Goal: Information Seeking & Learning: Compare options

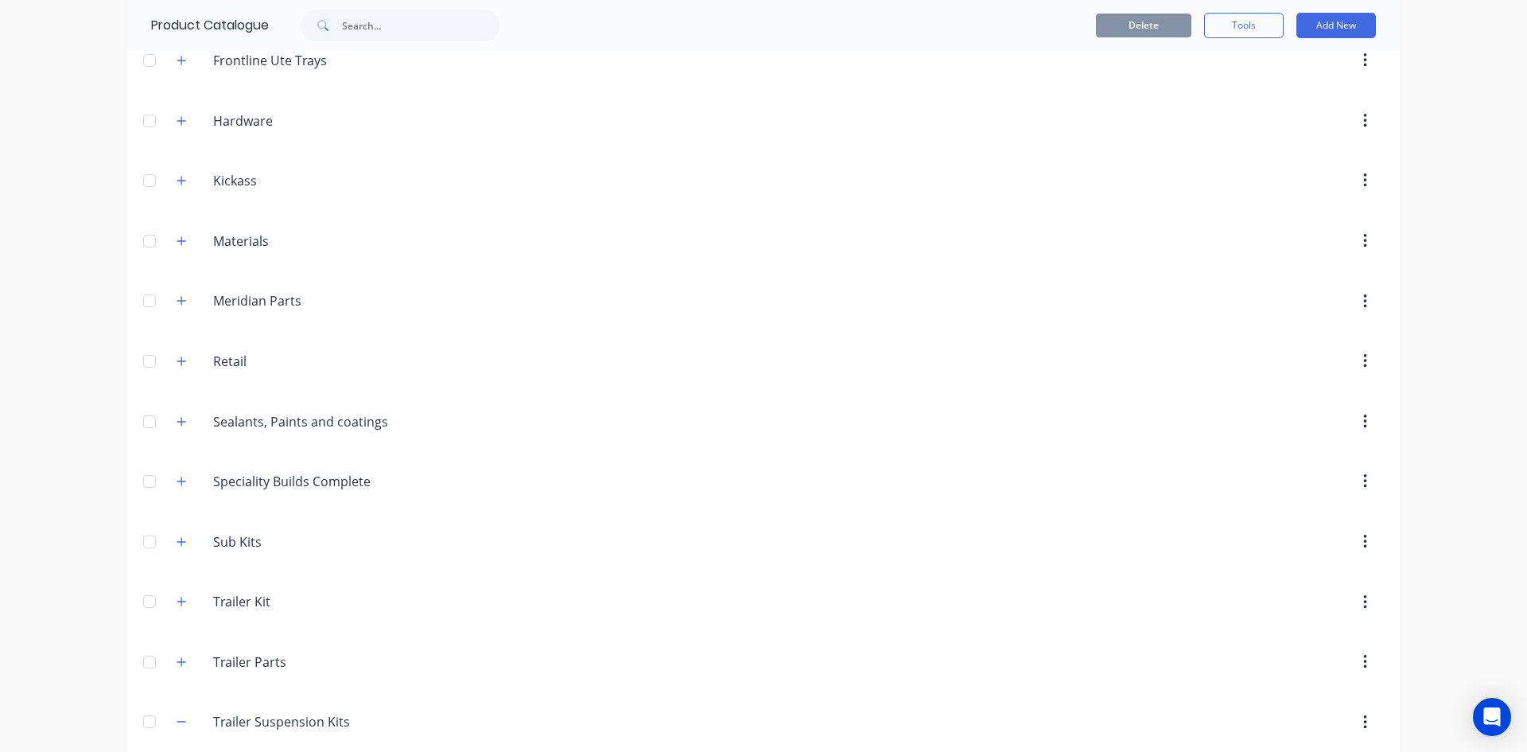
scroll to position [875, 0]
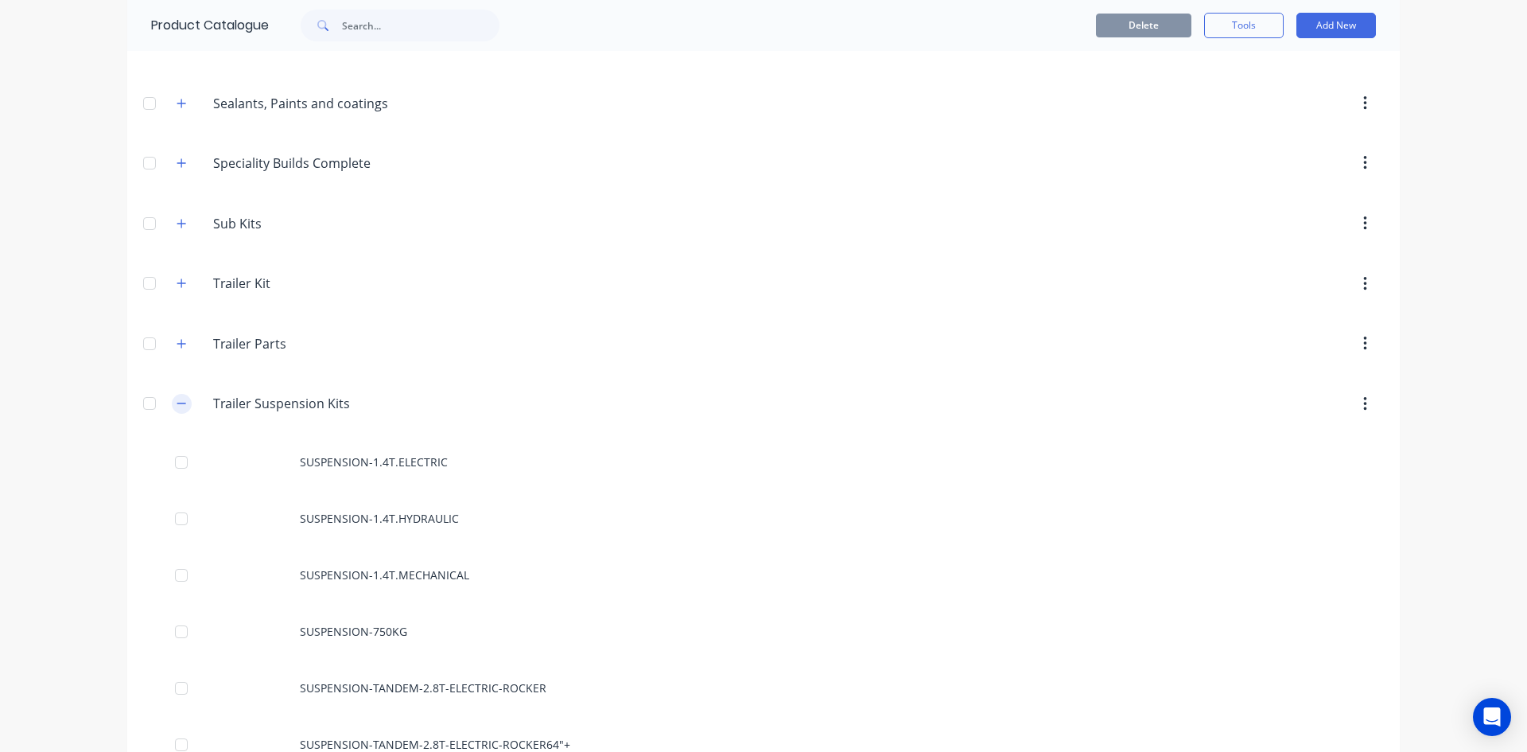
click at [181, 405] on button "button" at bounding box center [182, 404] width 20 height 20
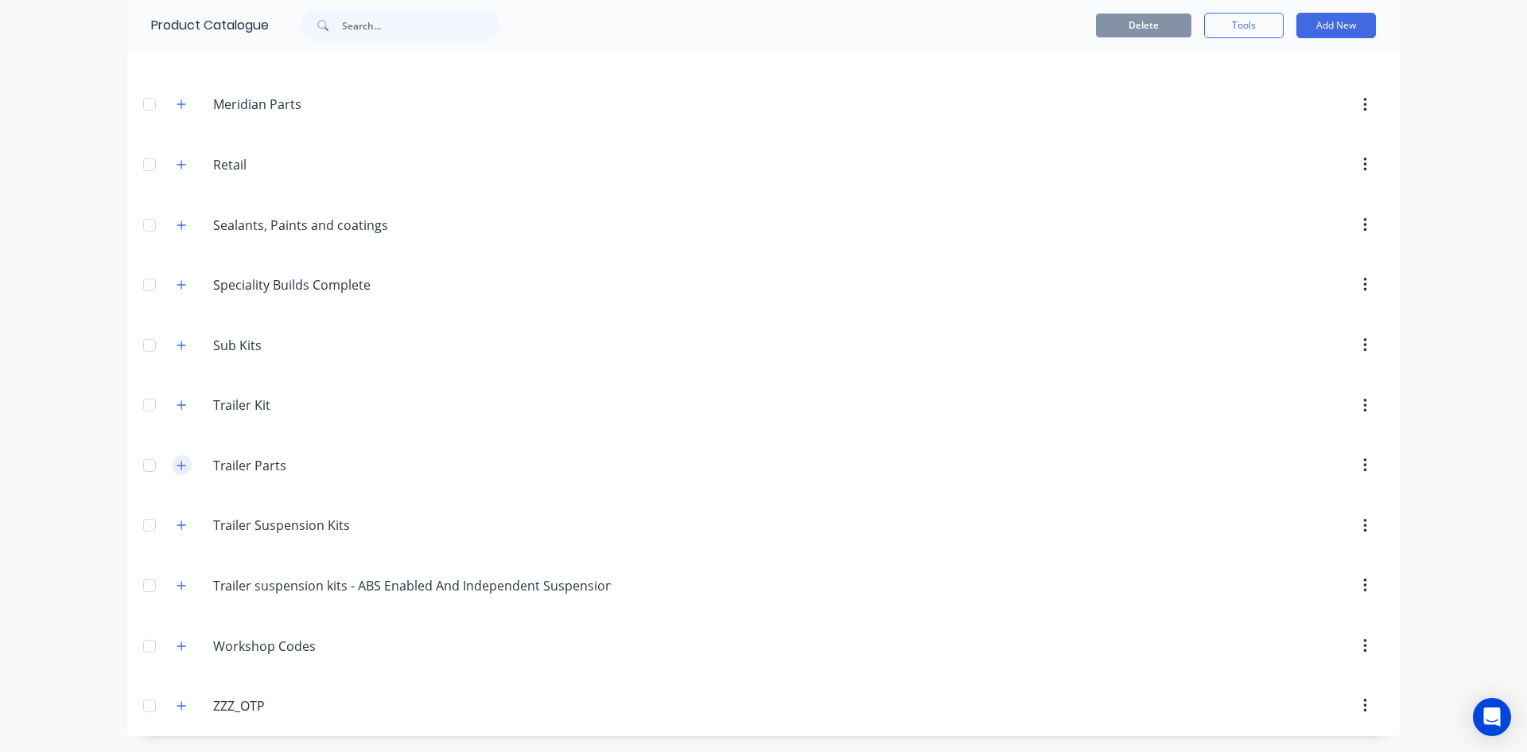
click at [172, 462] on button "button" at bounding box center [182, 465] width 20 height 20
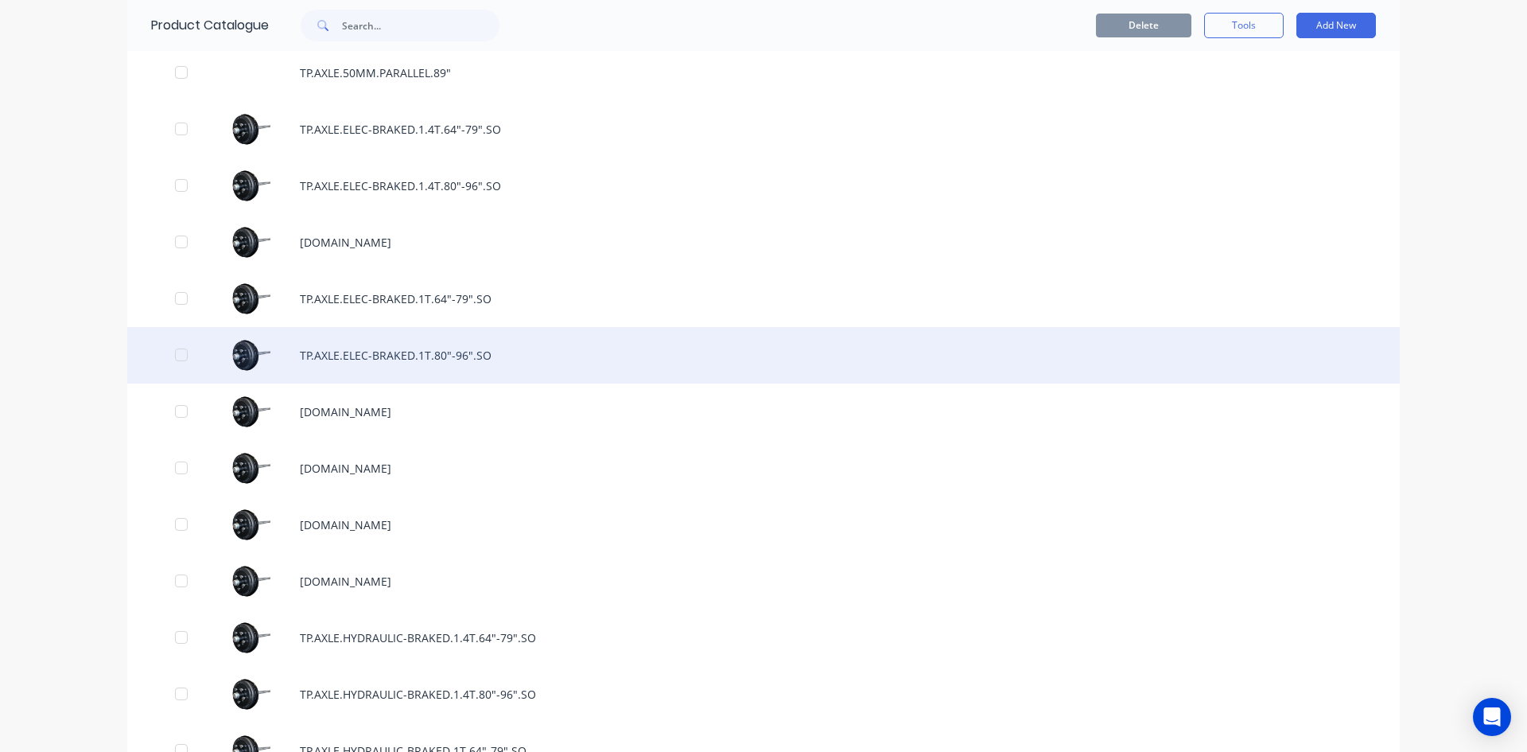
scroll to position [1746, 0]
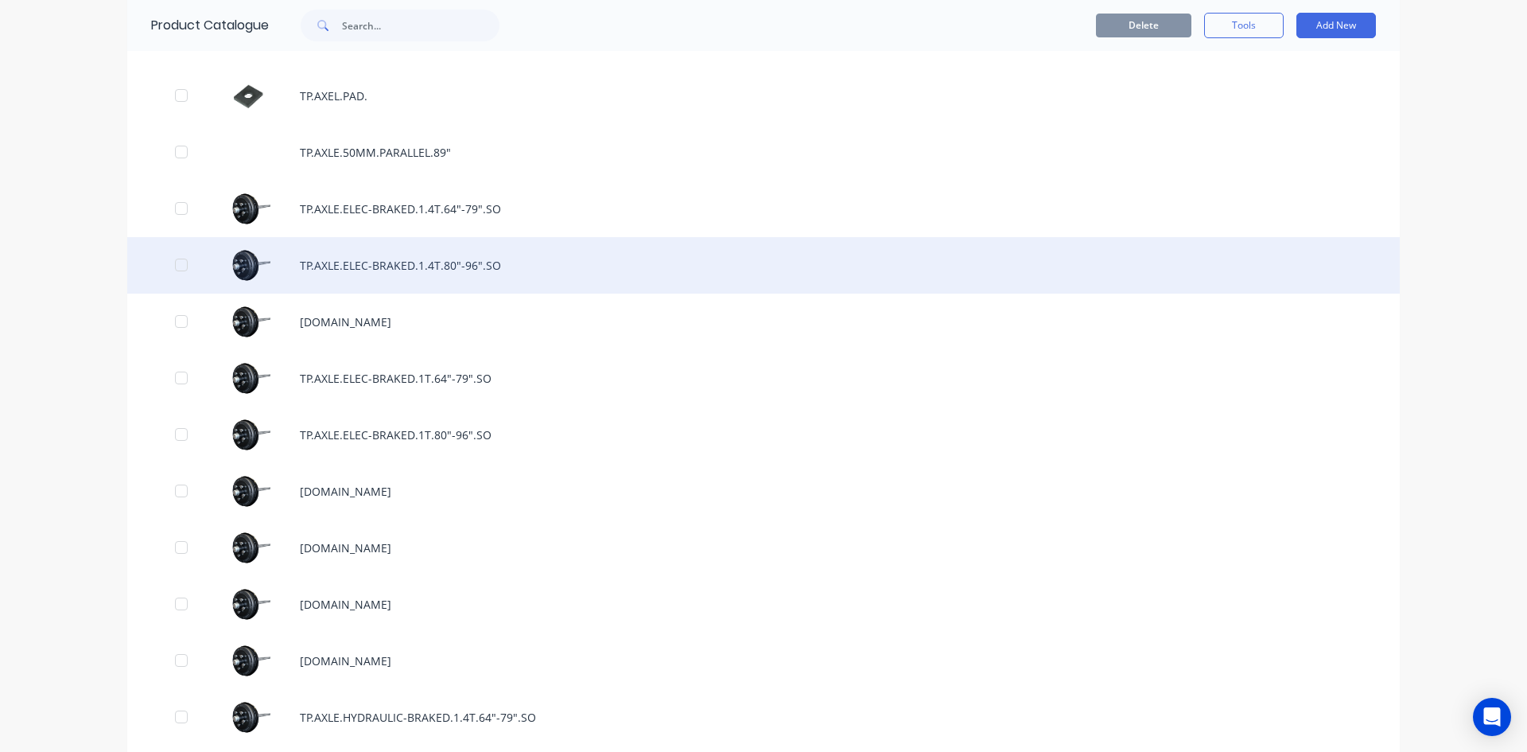
click at [449, 273] on div "TP.AXLE.ELEC-BRAKED.1.4T.80"-96".SO" at bounding box center [763, 265] width 1273 height 56
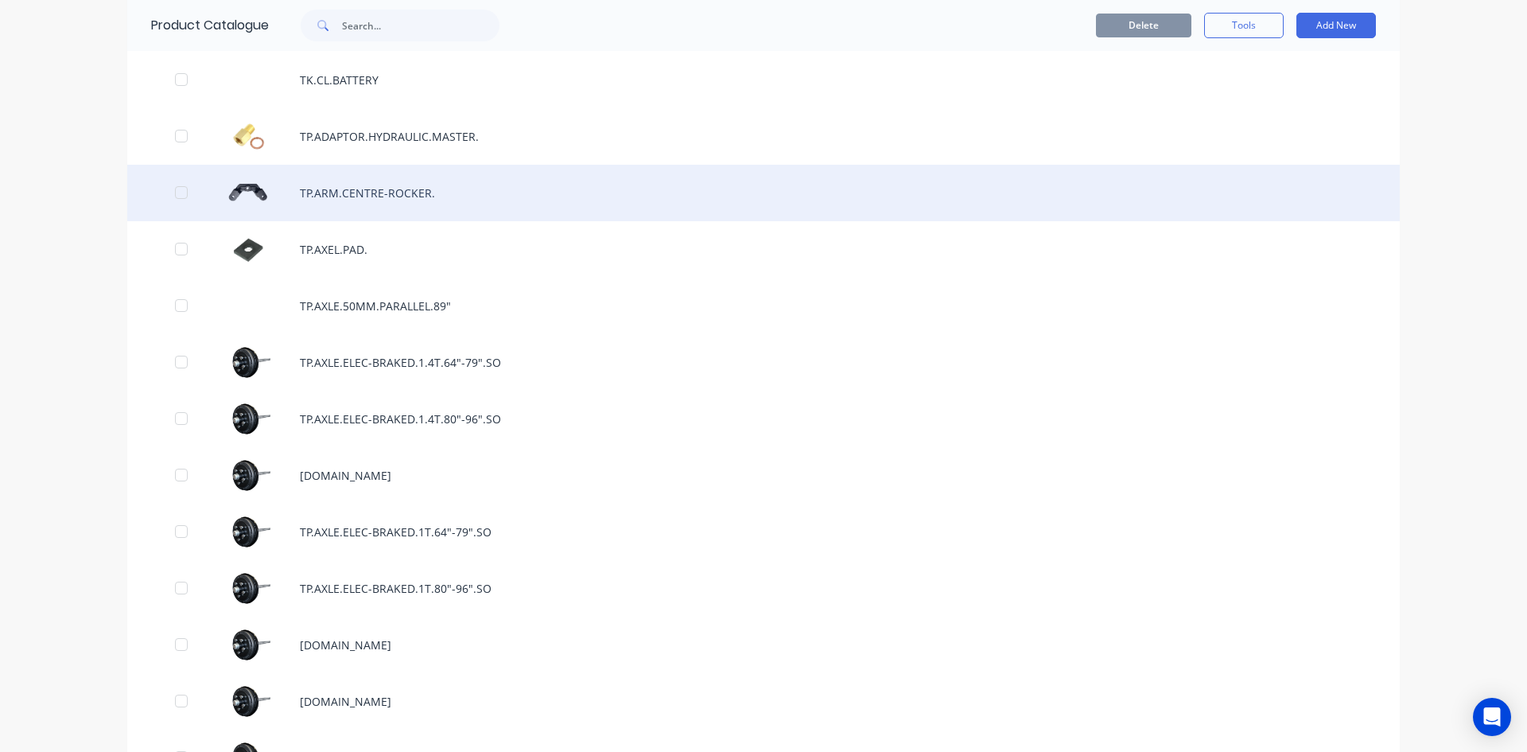
scroll to position [1671, 0]
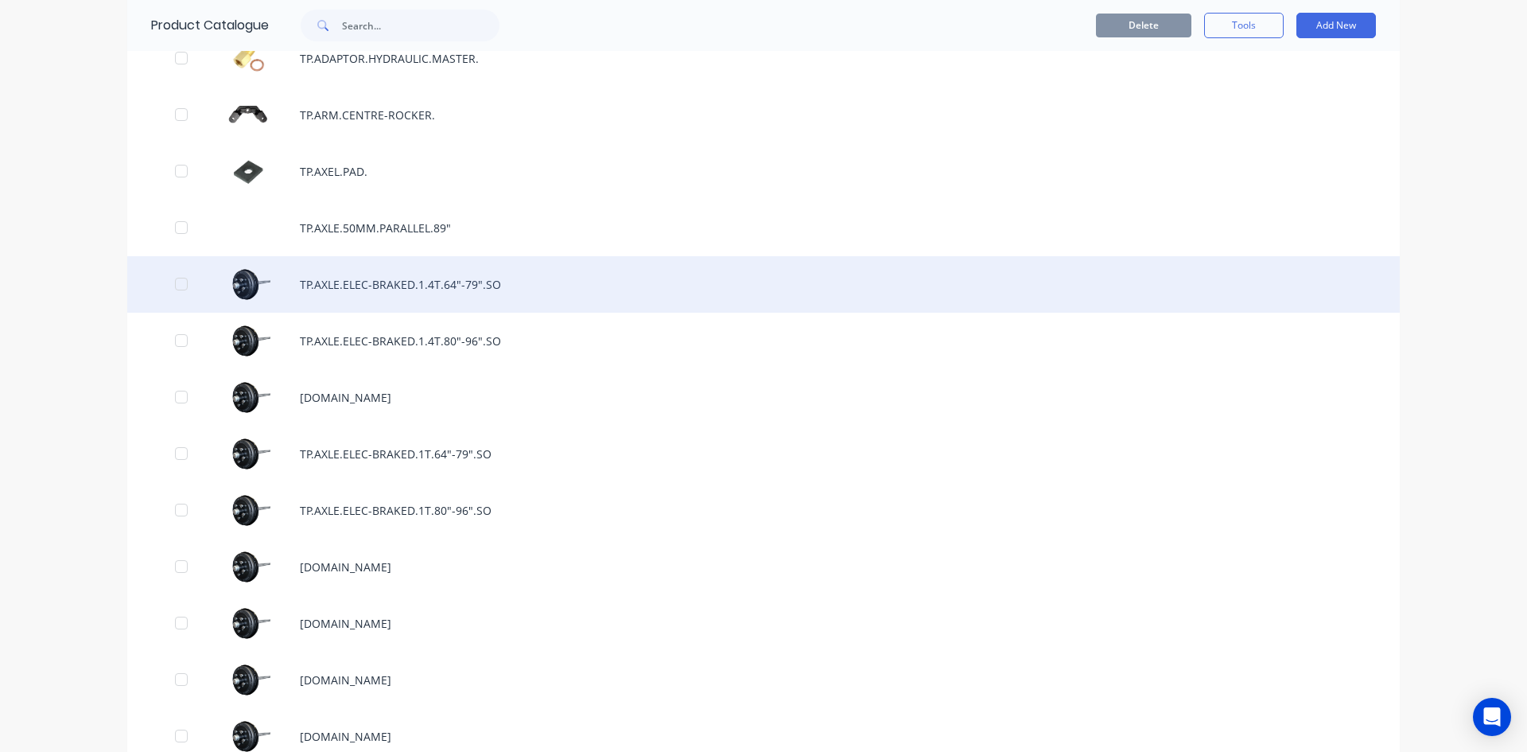
click at [431, 289] on div "TP.AXLE.ELEC-BRAKED.1.4T.64"-79".SO" at bounding box center [763, 284] width 1273 height 56
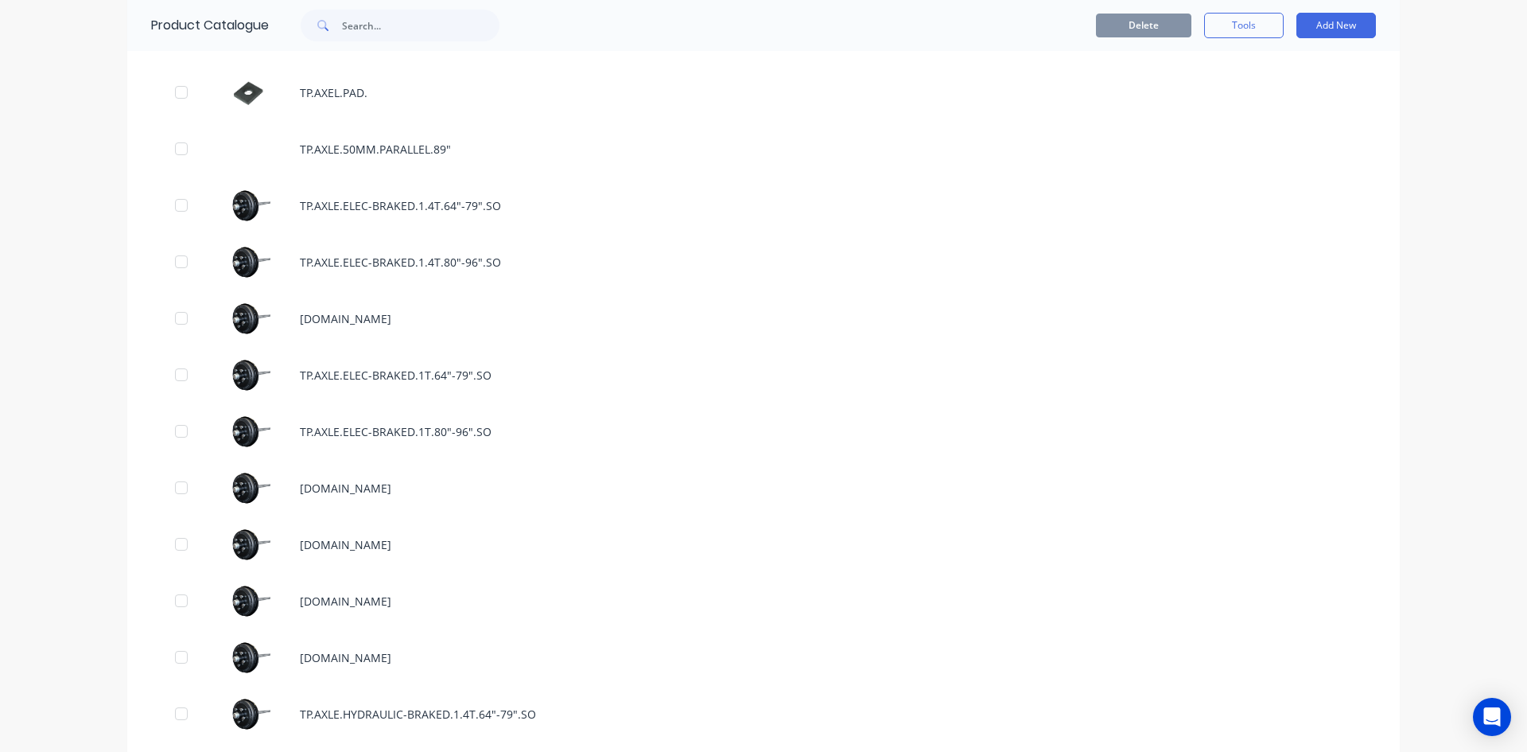
scroll to position [1750, 0]
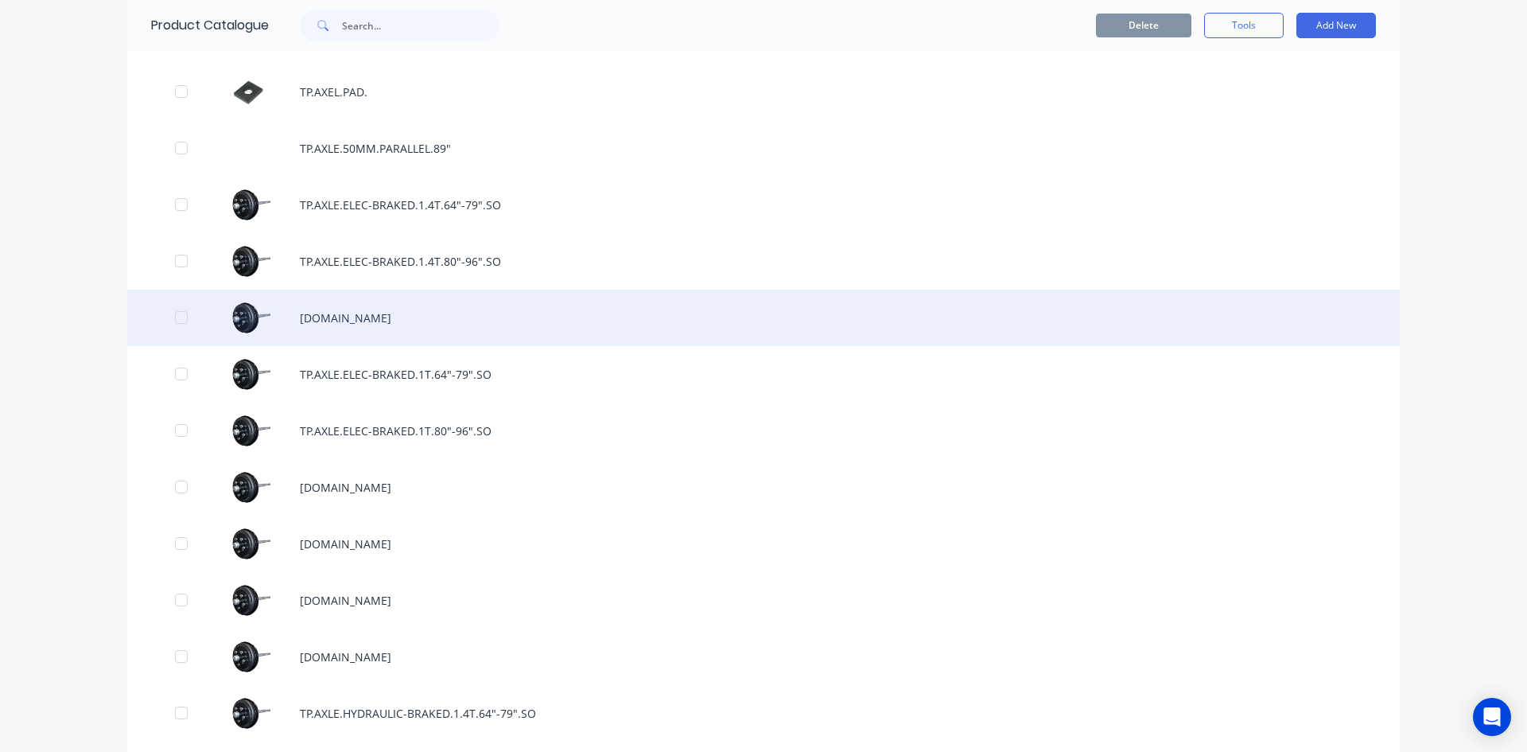
click at [441, 309] on div "TP.AXLE.ELEC-BRAKED.1.6T.SO" at bounding box center [763, 318] width 1273 height 56
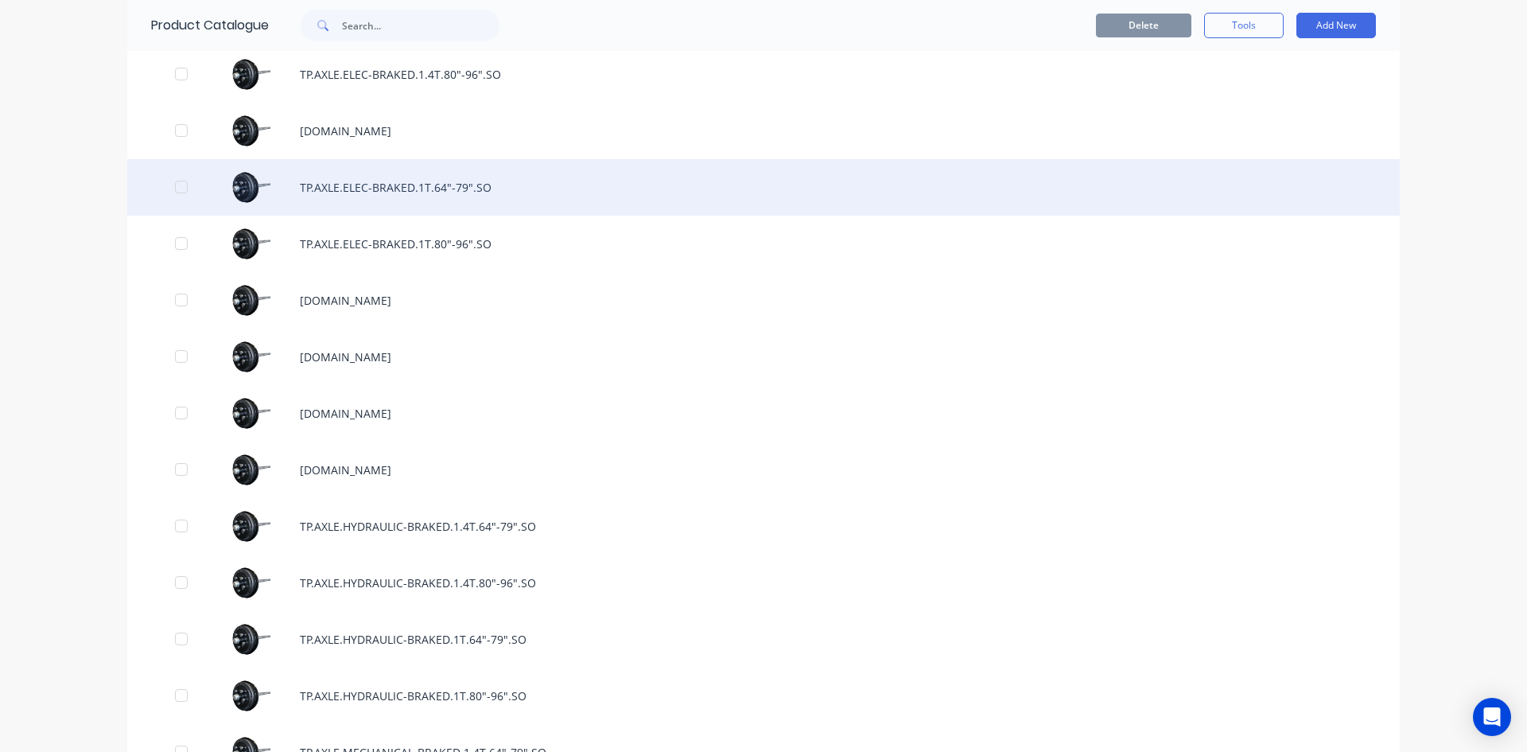
scroll to position [1909, 0]
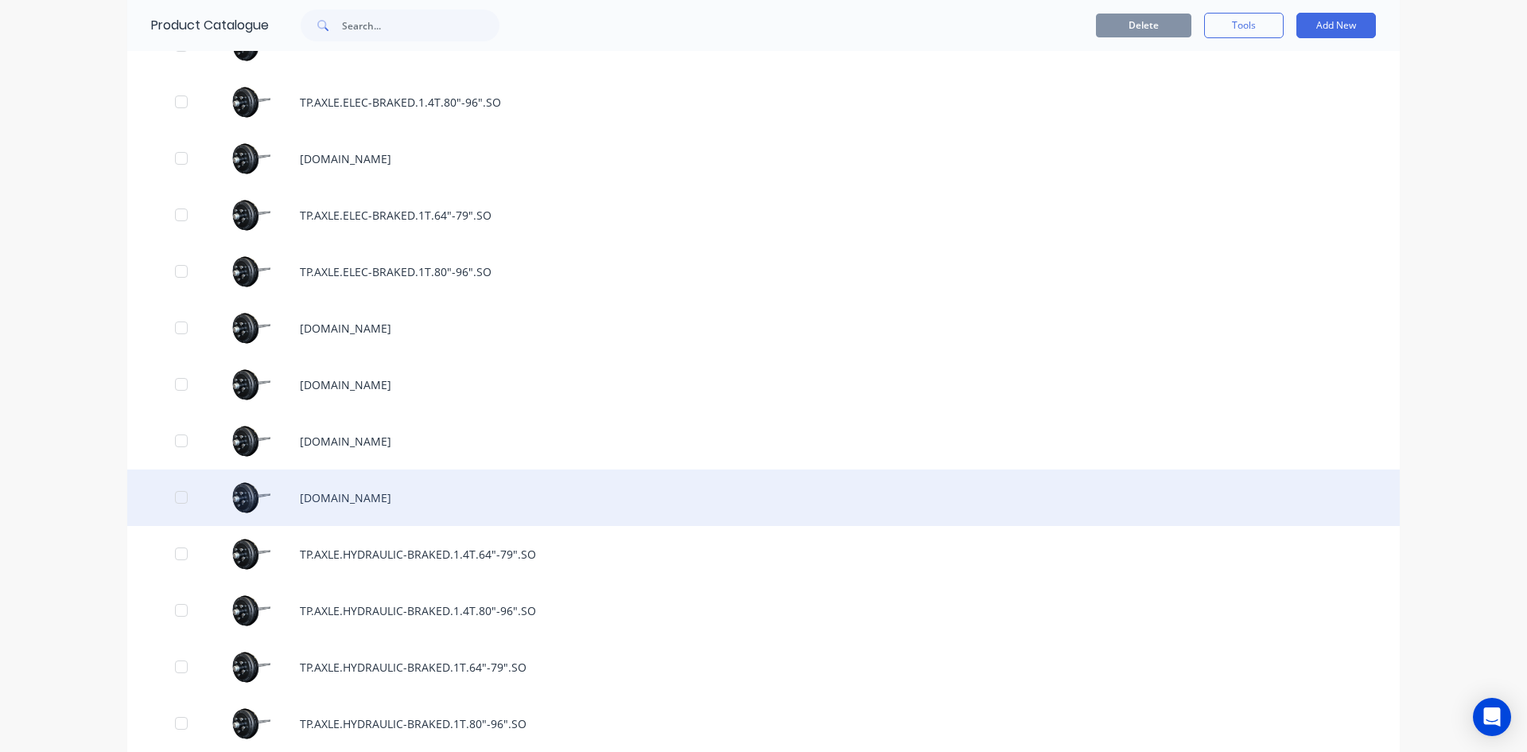
click at [382, 508] on div "TP.AXLE.ELEC-BRAKED.2T.6-STUD.SO" at bounding box center [763, 497] width 1273 height 56
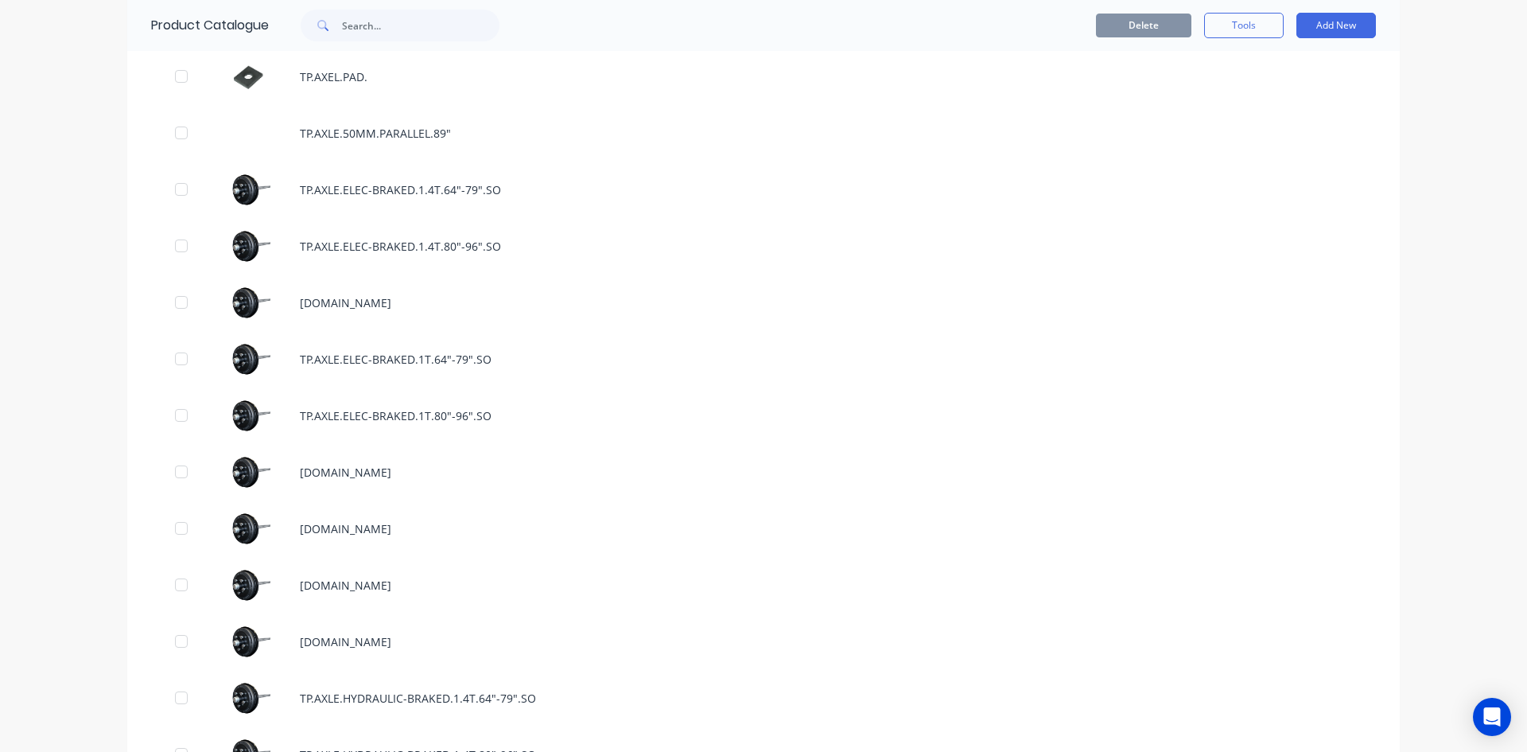
scroll to position [1989, 0]
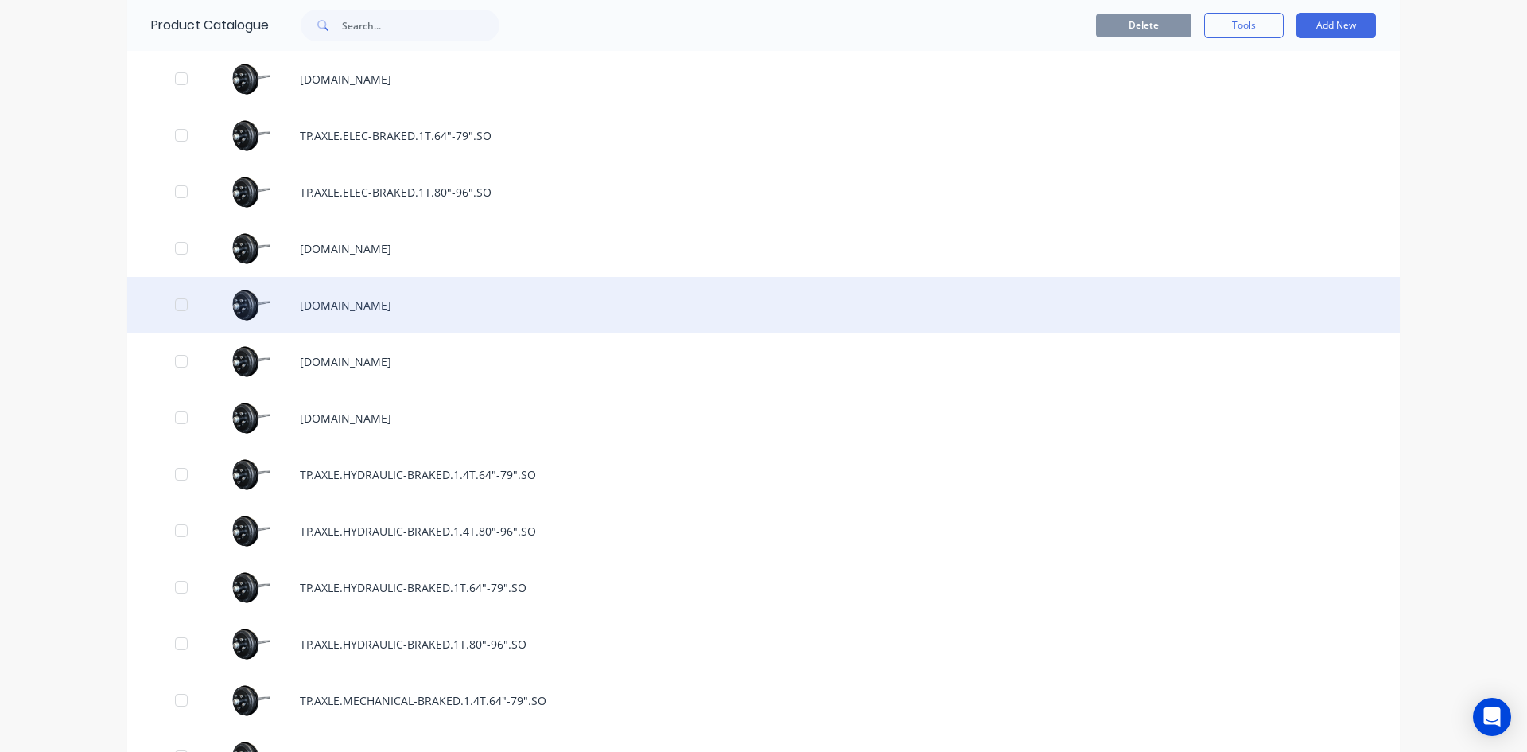
click at [484, 304] on div "TP.AXLE.ELEC-BRAKED.2.4T.SQUARE.SO" at bounding box center [763, 305] width 1273 height 56
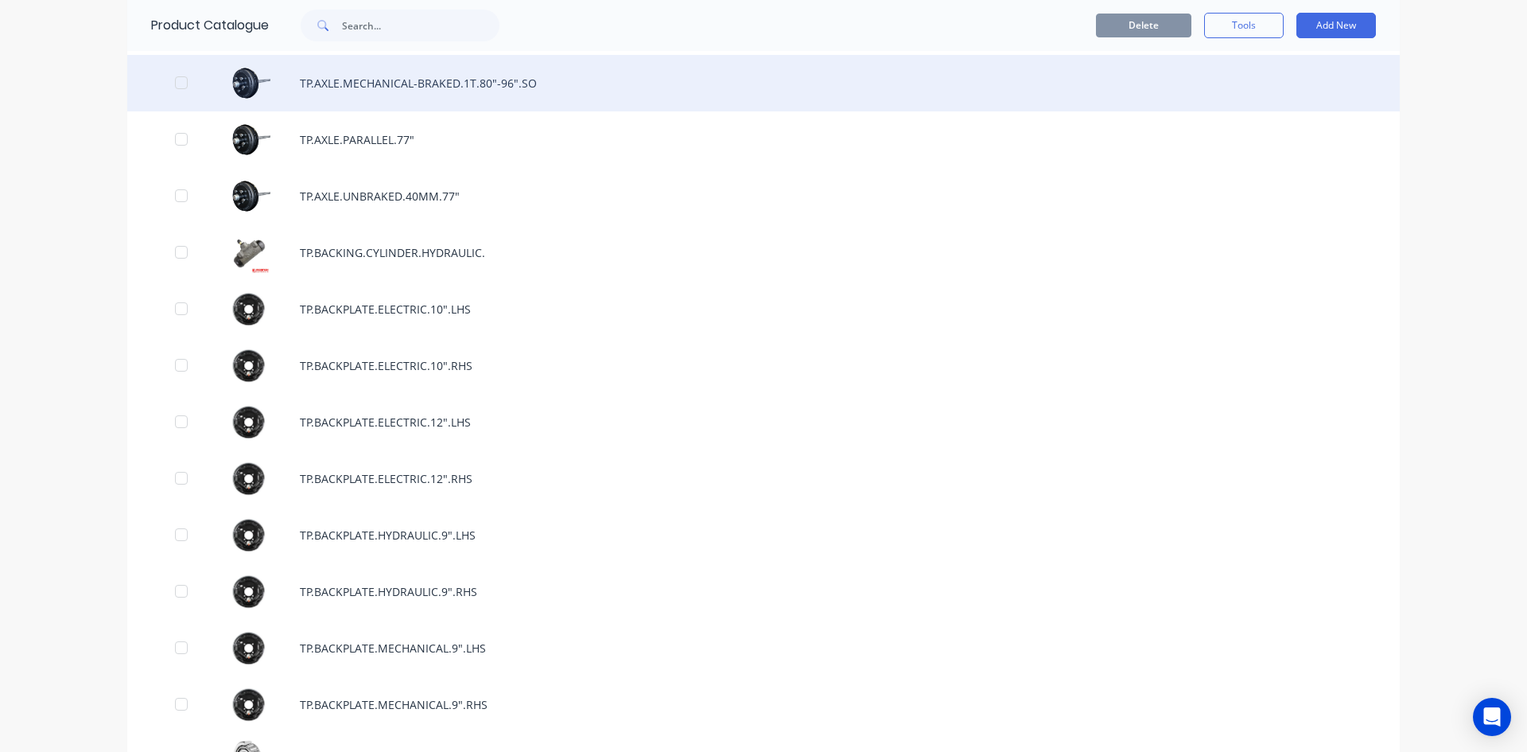
scroll to position [2784, 0]
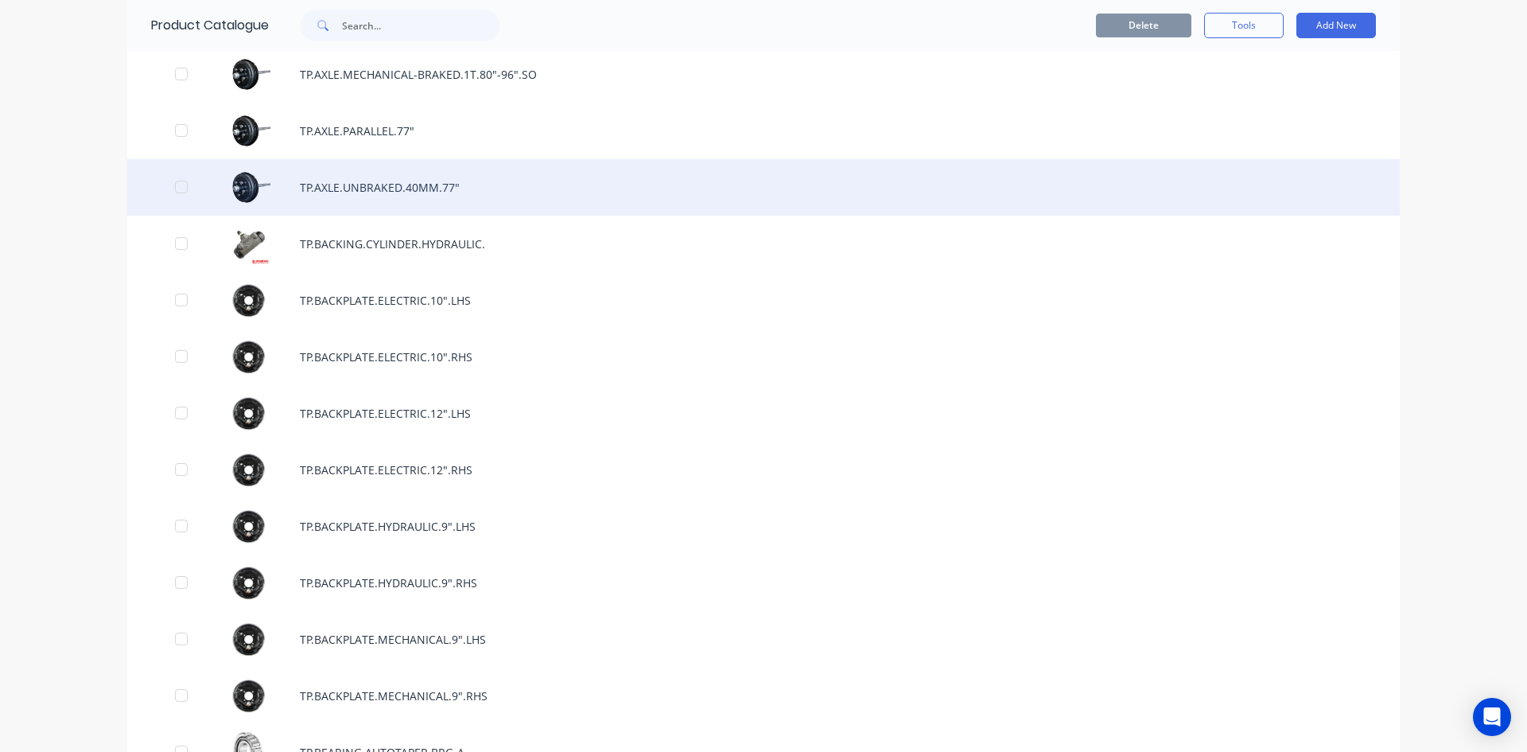
click at [441, 193] on div "TP.AXLE.UNBRAKED.40MM.77"" at bounding box center [763, 187] width 1273 height 56
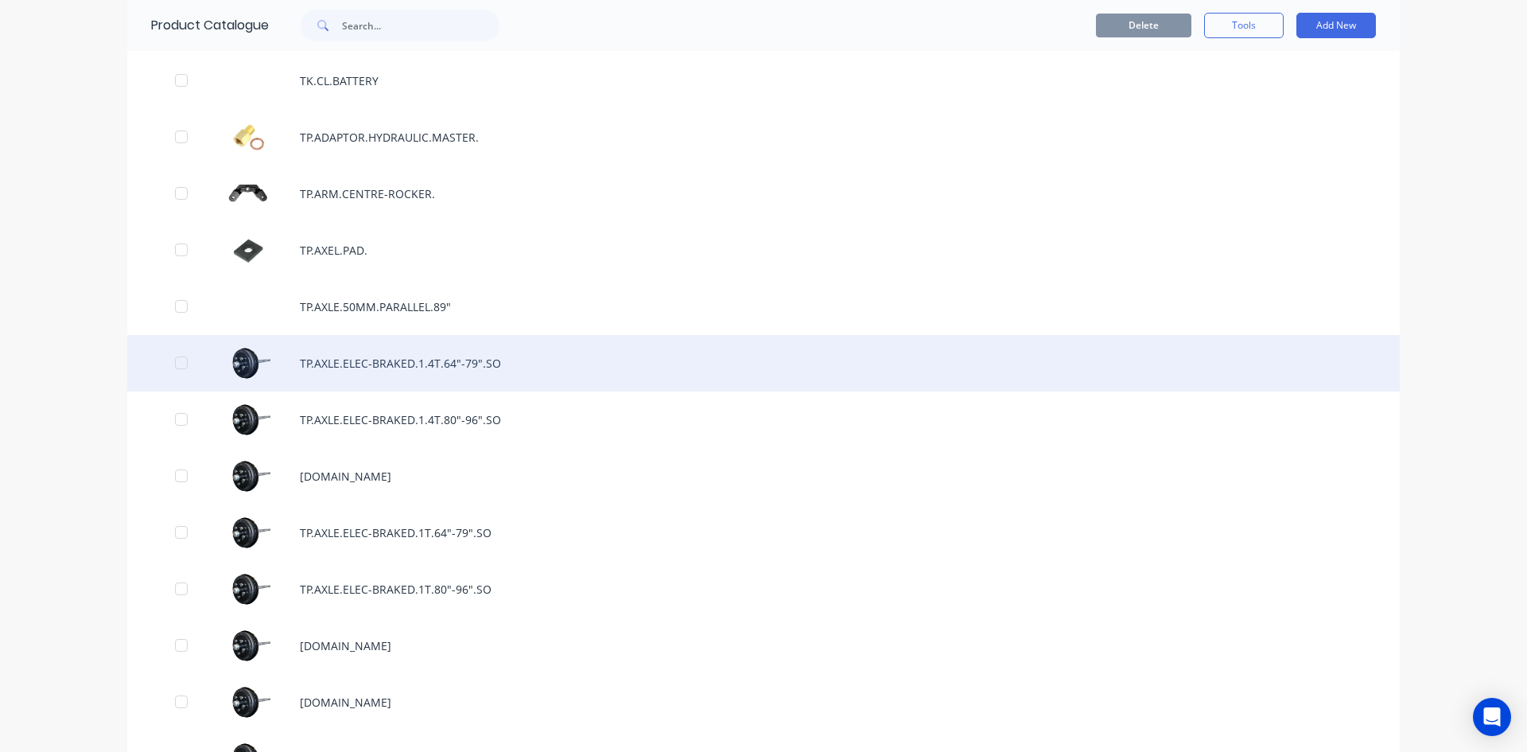
scroll to position [1750, 0]
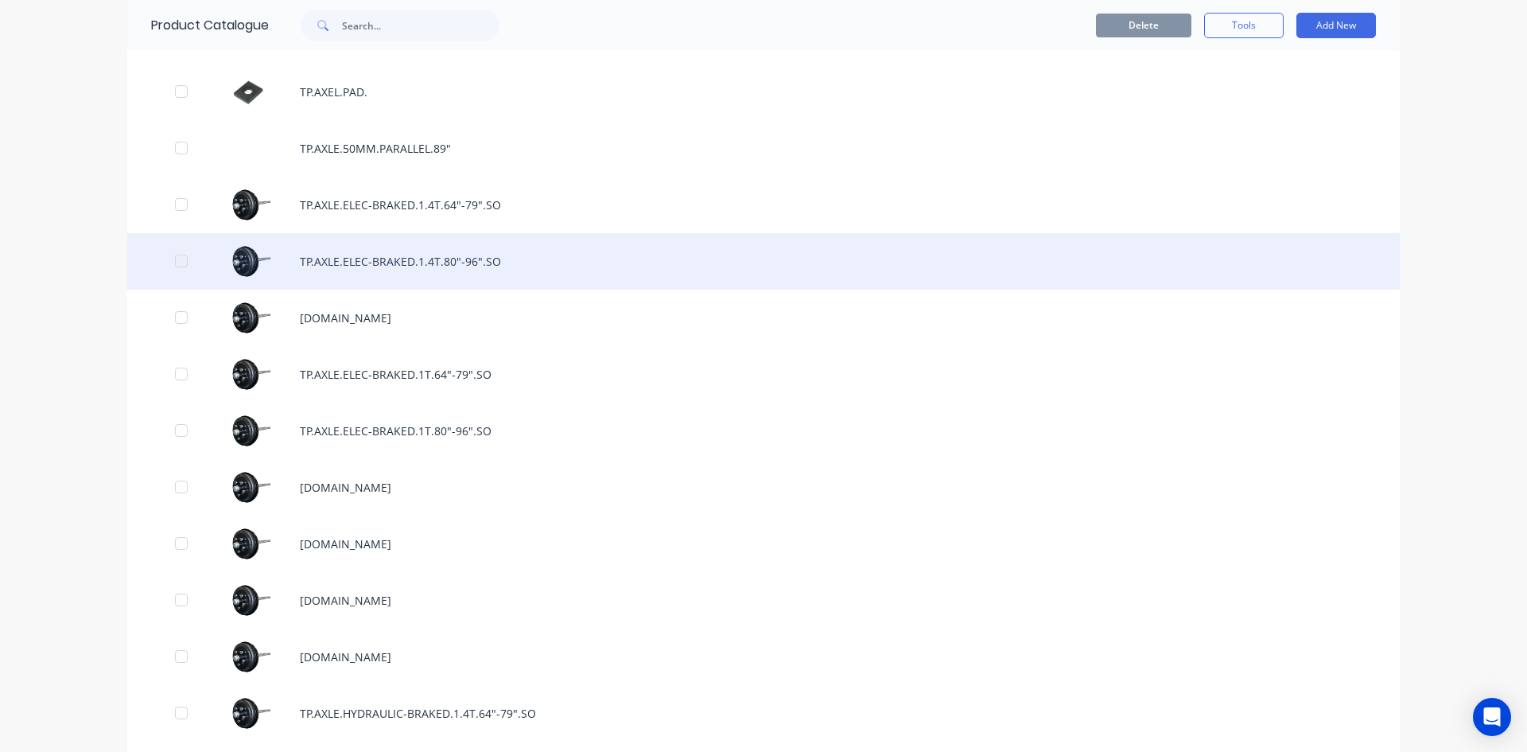
click at [480, 268] on div "TP.AXLE.ELEC-BRAKED.1.4T.80"-96".SO" at bounding box center [763, 261] width 1273 height 56
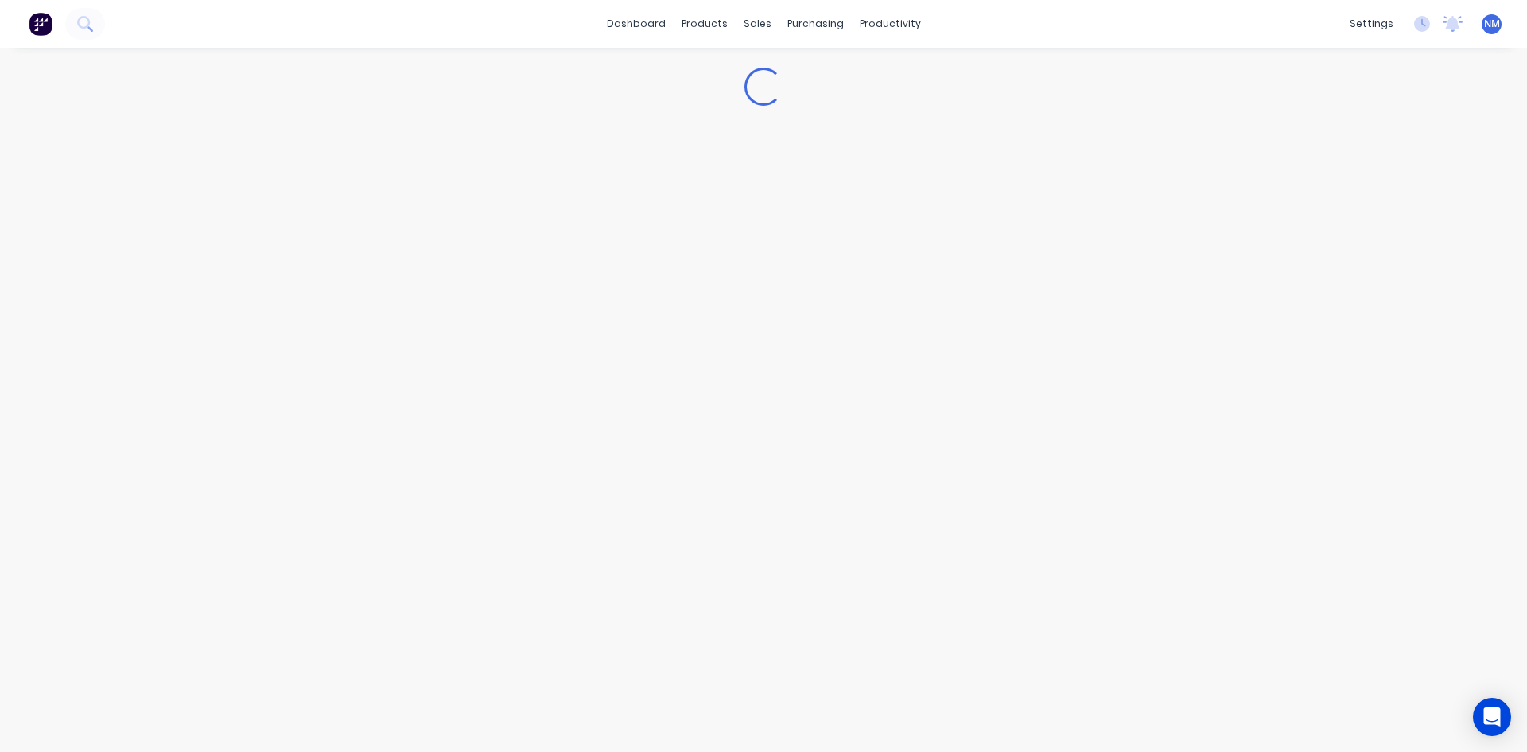
type textarea "x"
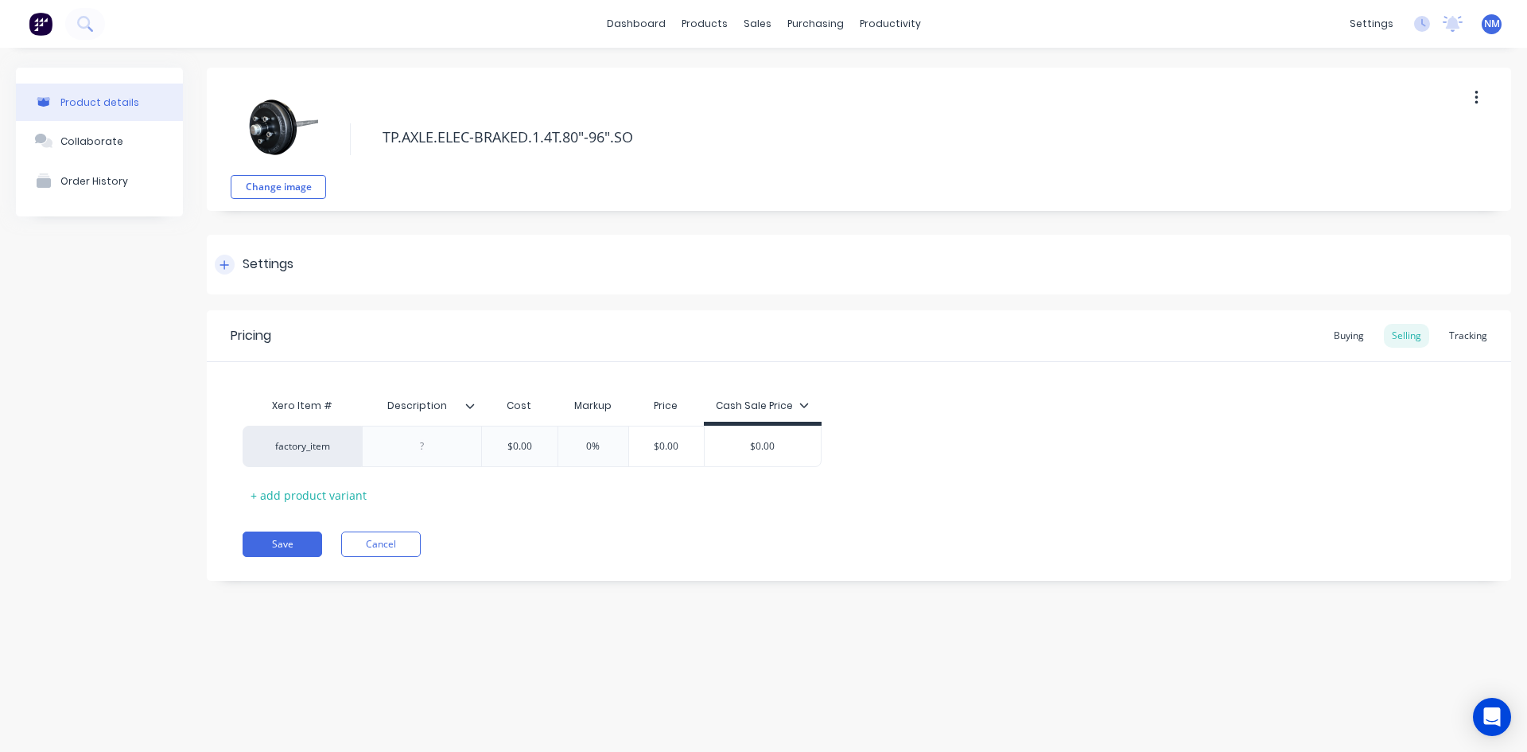
click at [221, 264] on icon at bounding box center [224, 264] width 9 height 9
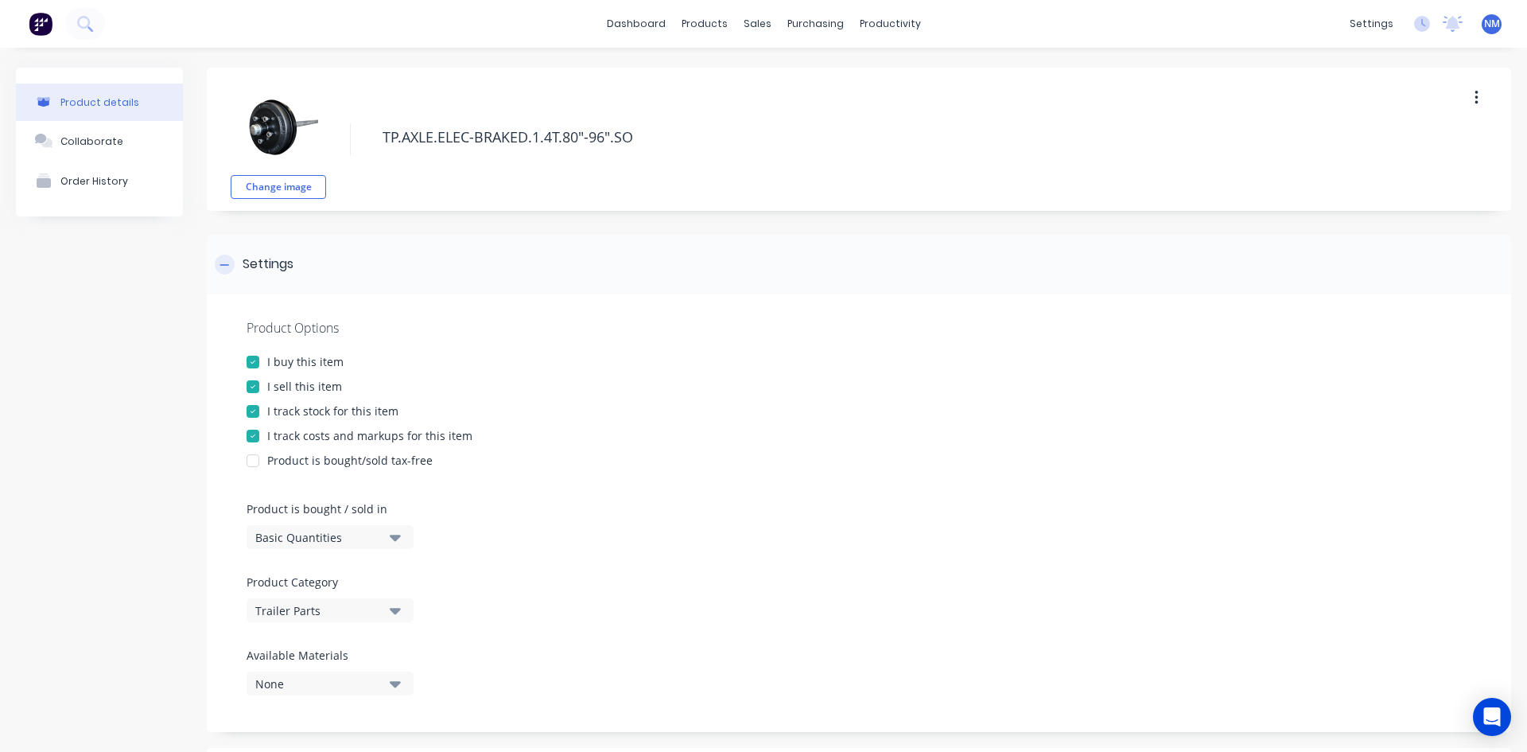
click at [230, 265] on div at bounding box center [225, 265] width 20 height 20
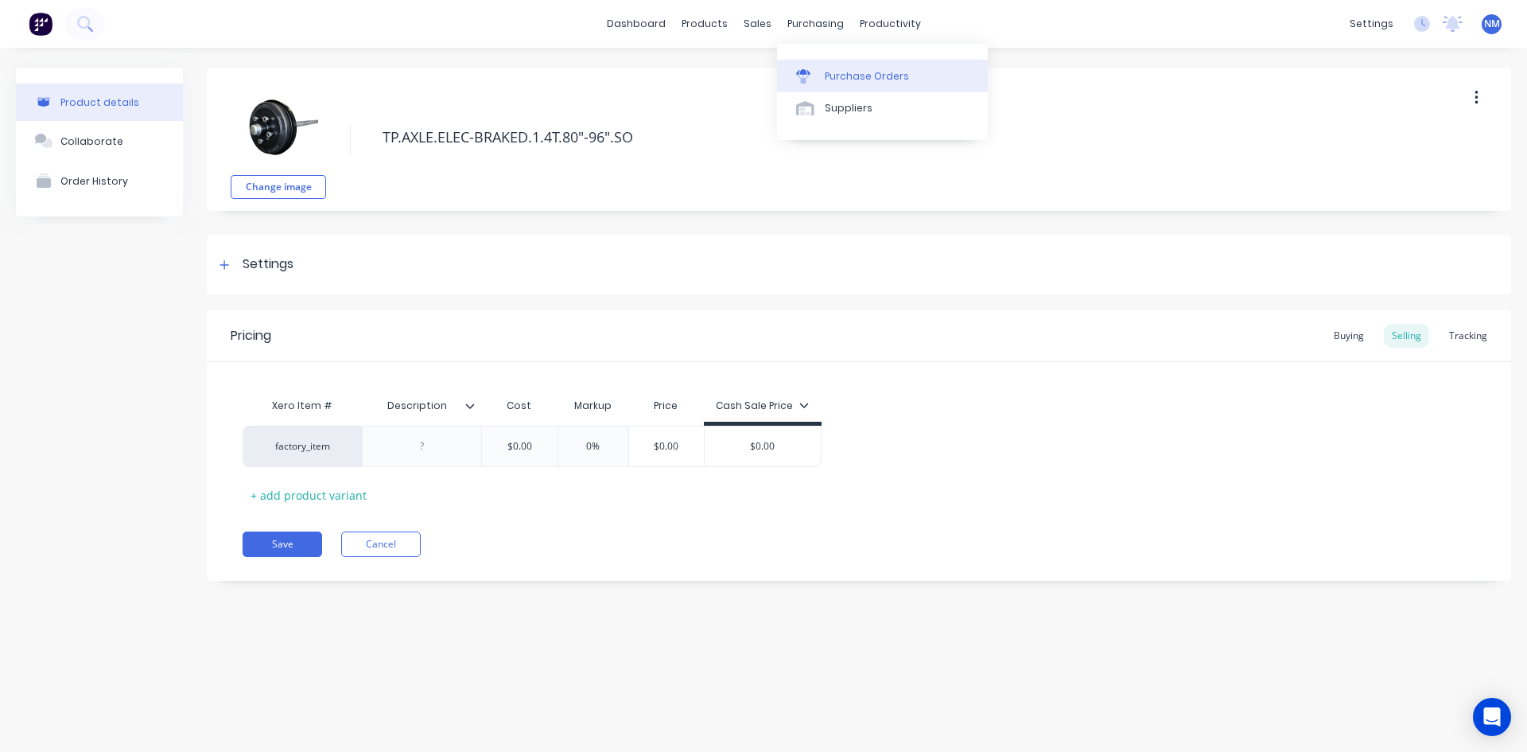
click at [826, 68] on link "Purchase Orders" at bounding box center [882, 76] width 211 height 32
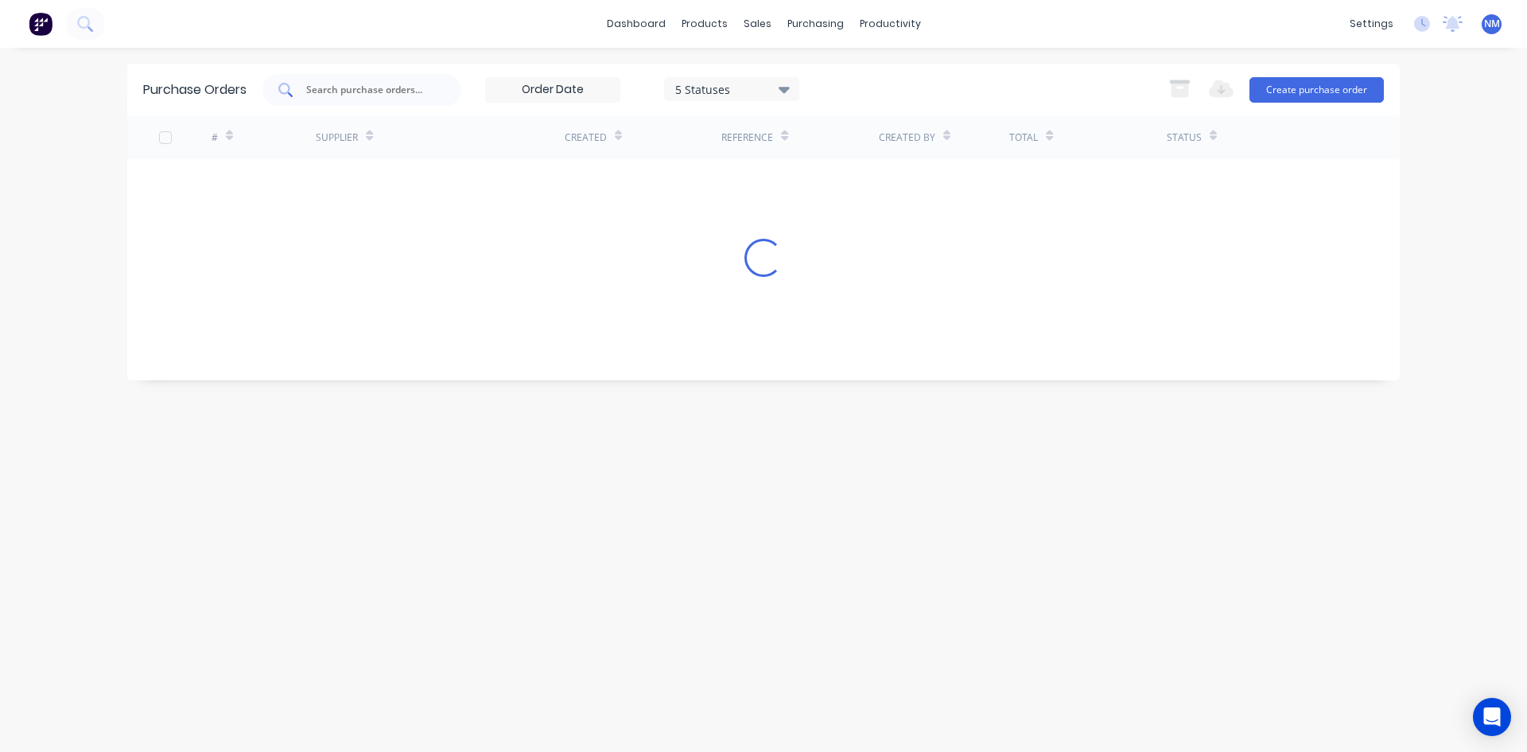
click at [367, 95] on input "text" at bounding box center [371, 90] width 132 height 16
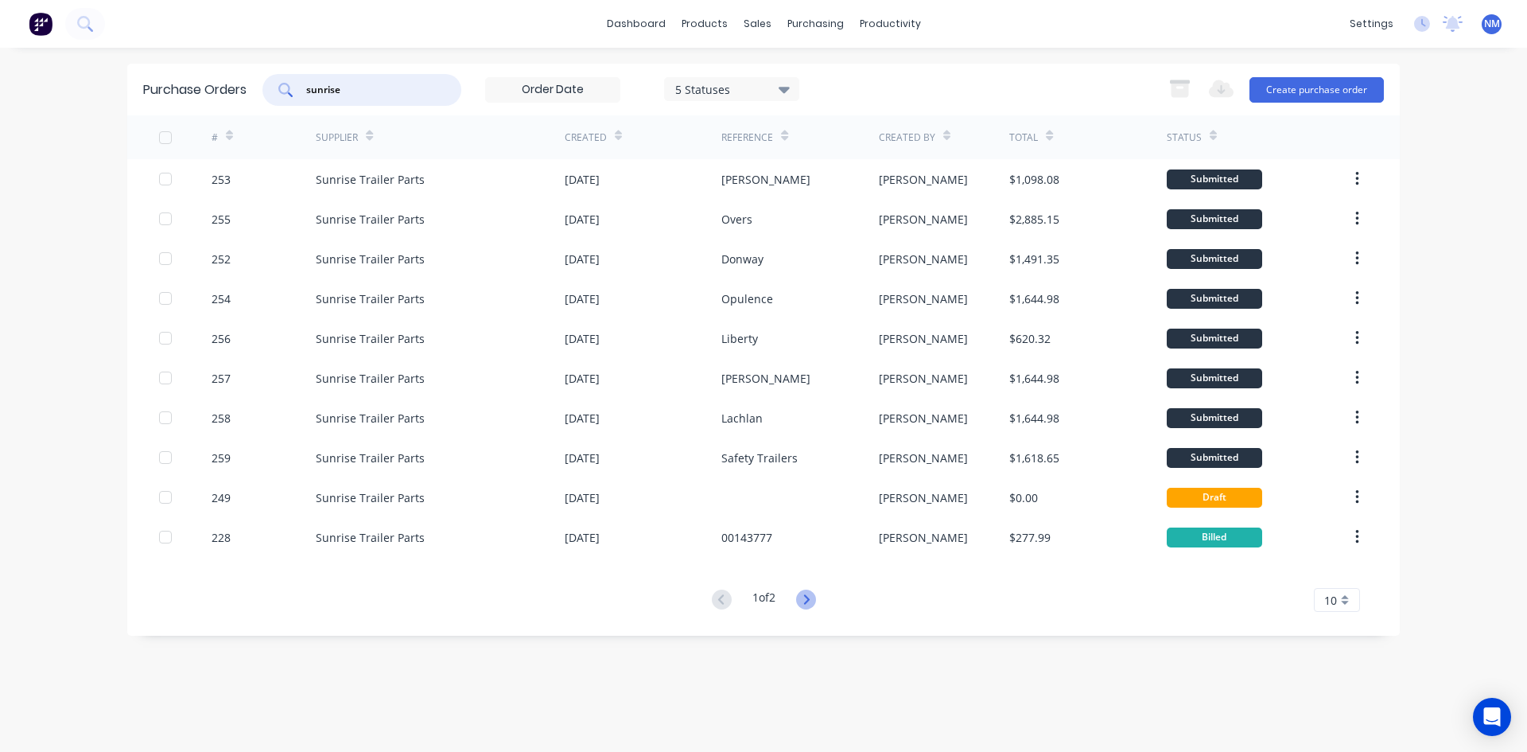
type input "sunrise"
click at [807, 601] on icon at bounding box center [806, 599] width 20 height 20
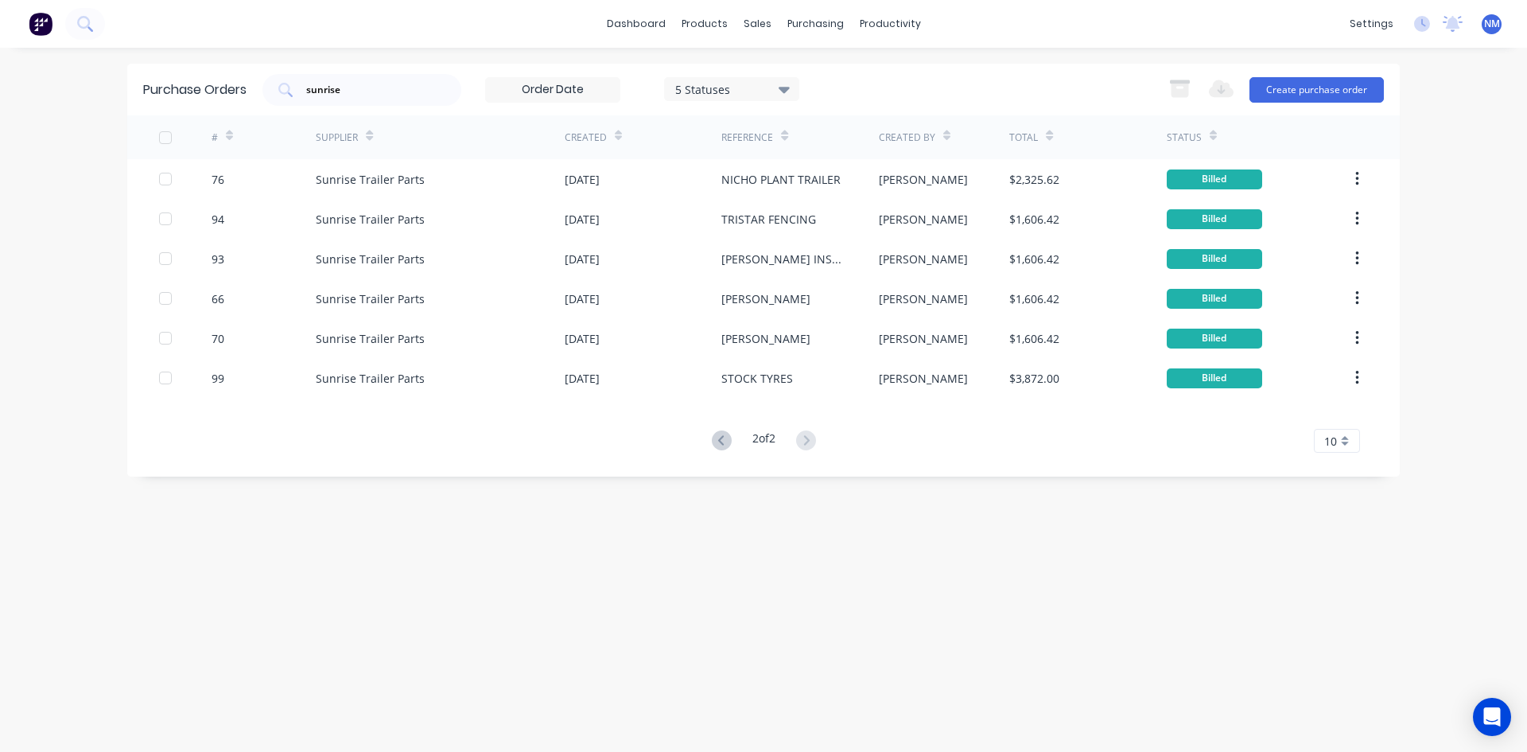
click at [725, 431] on button at bounding box center [721, 441] width 29 height 23
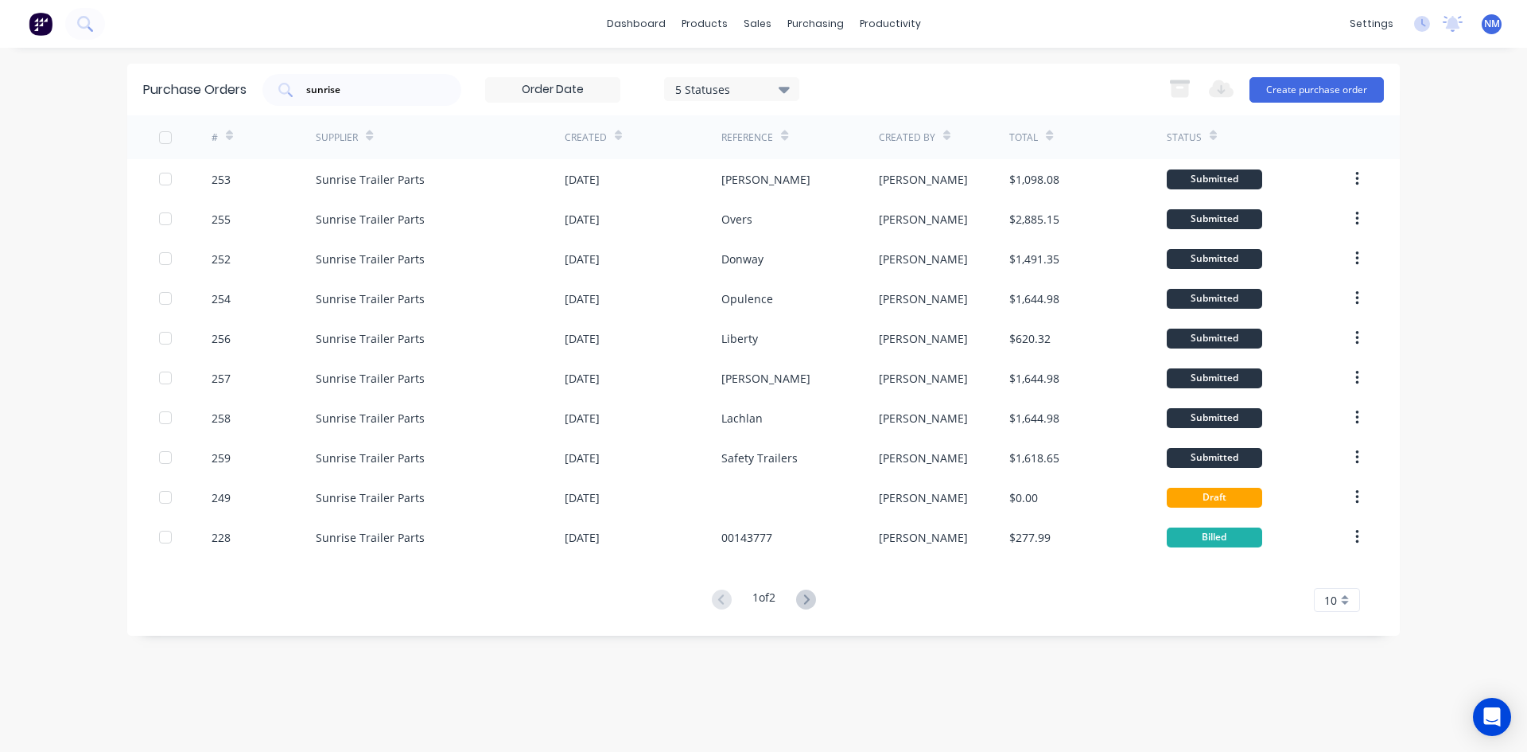
drag, startPoint x: 352, startPoint y: 86, endPoint x: 0, endPoint y: 84, distance: 352.4
click at [0, 86] on div "dashboard products sales purchasing productivity dashboard products Product Cat…" at bounding box center [763, 376] width 1527 height 752
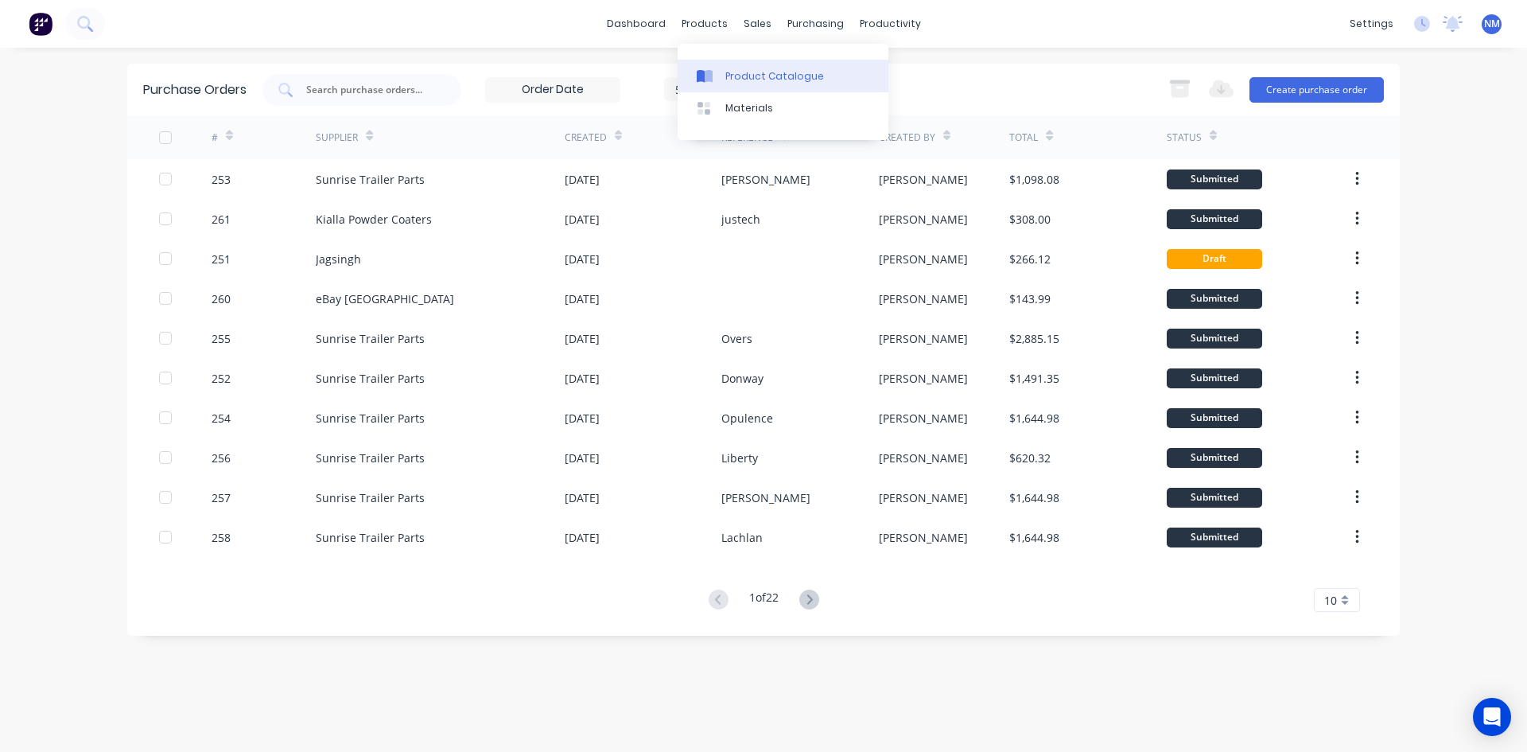
click at [735, 76] on div "Product Catalogue" at bounding box center [774, 76] width 99 height 14
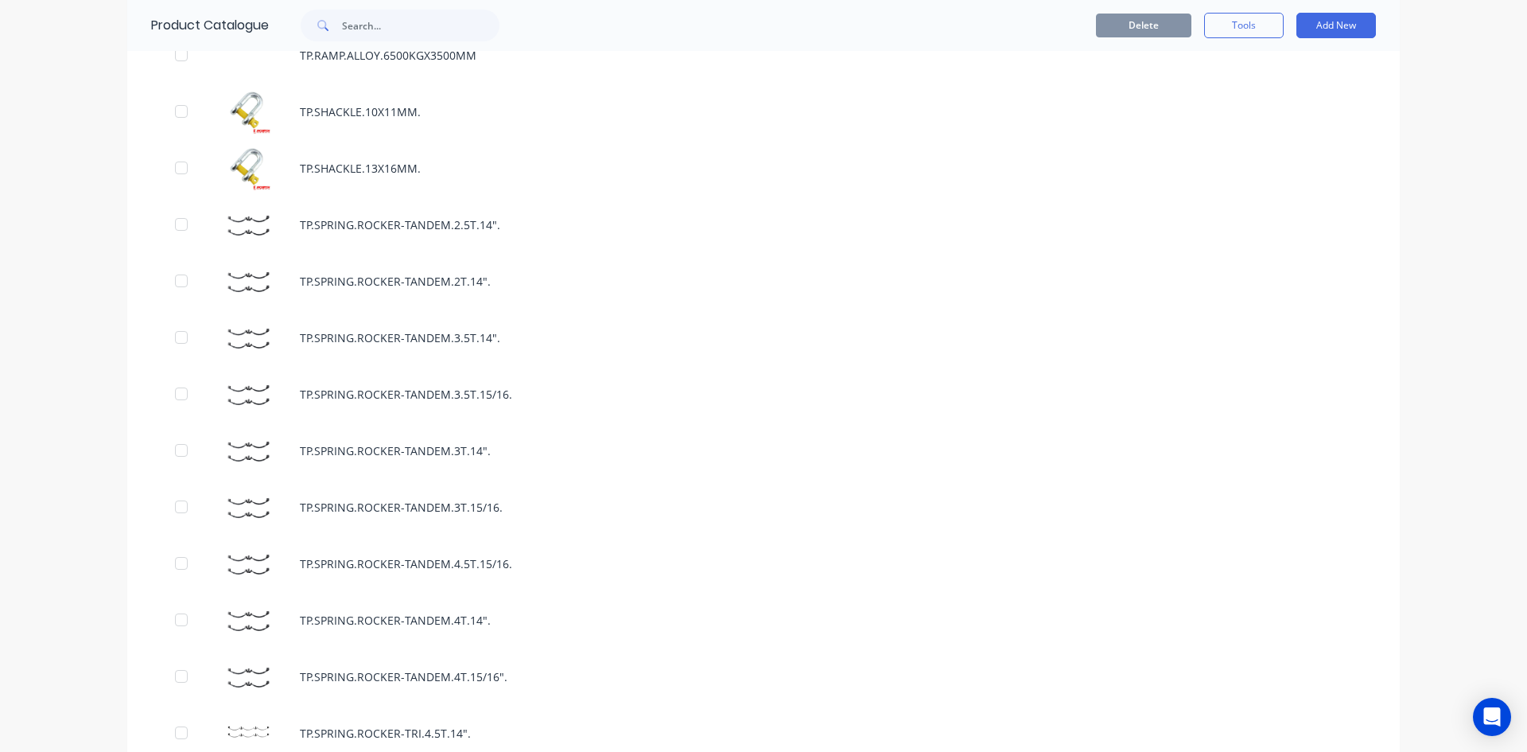
scroll to position [9148, 0]
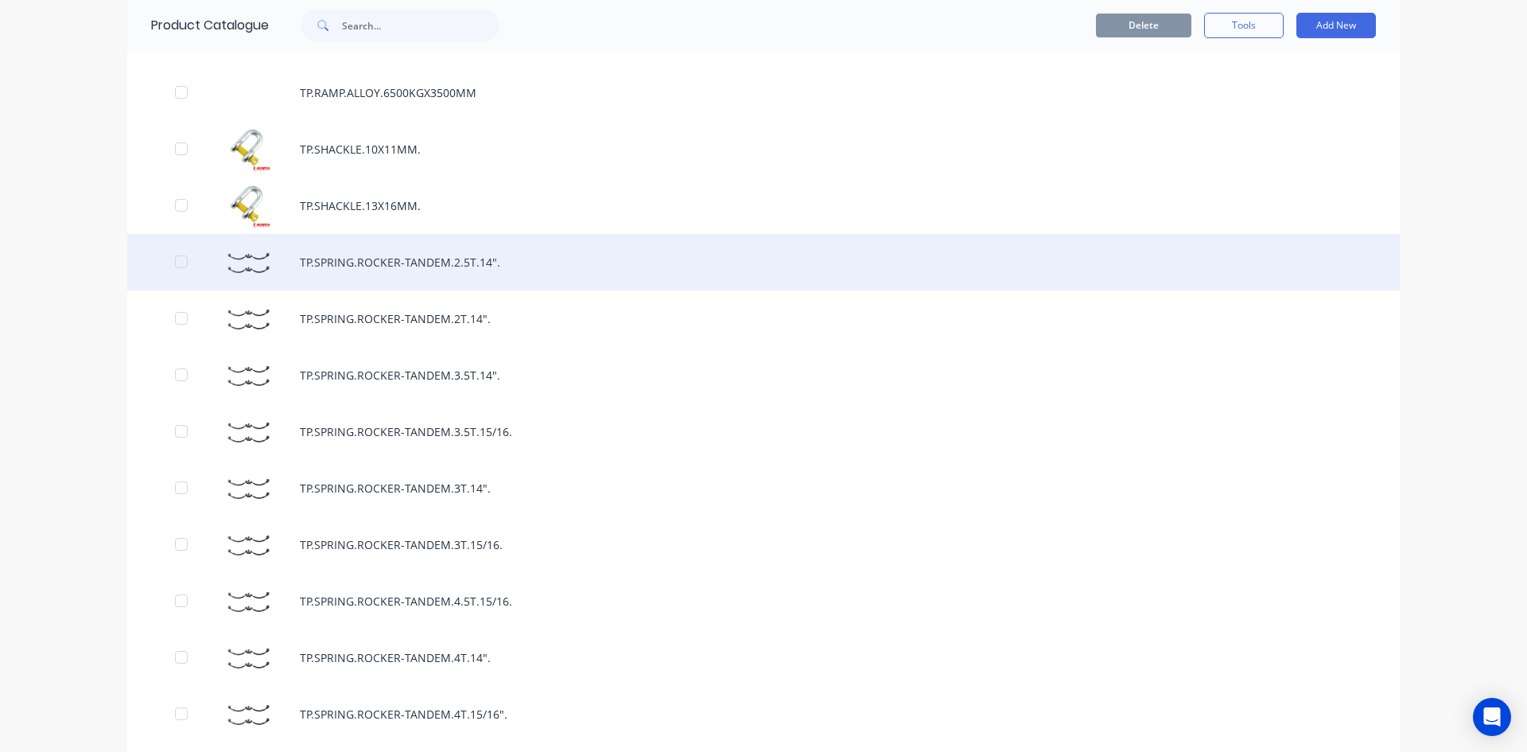
click at [409, 255] on div "TP.SPRING.ROCKER-TANDEM.2.5T.14"." at bounding box center [763, 262] width 1273 height 56
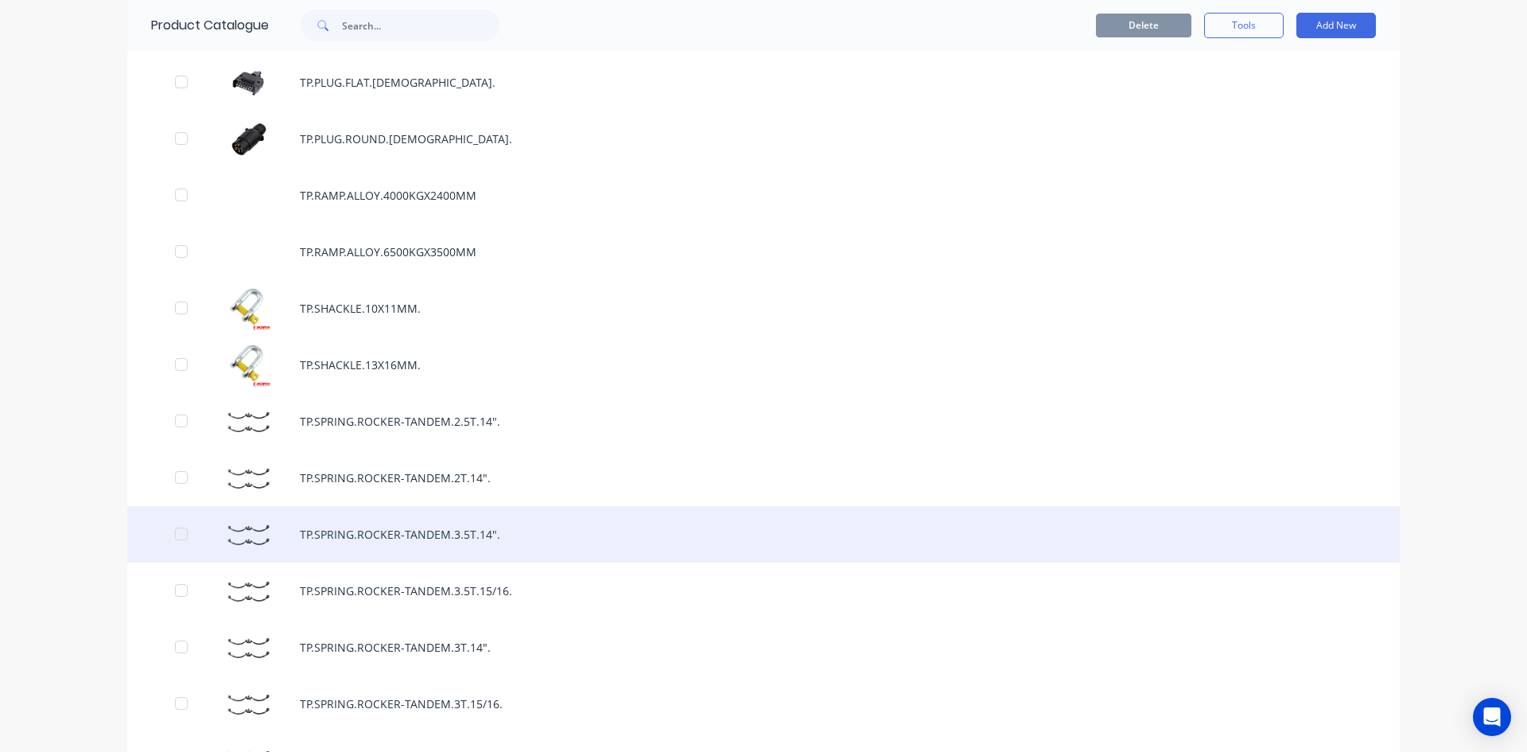
scroll to position [9228, 0]
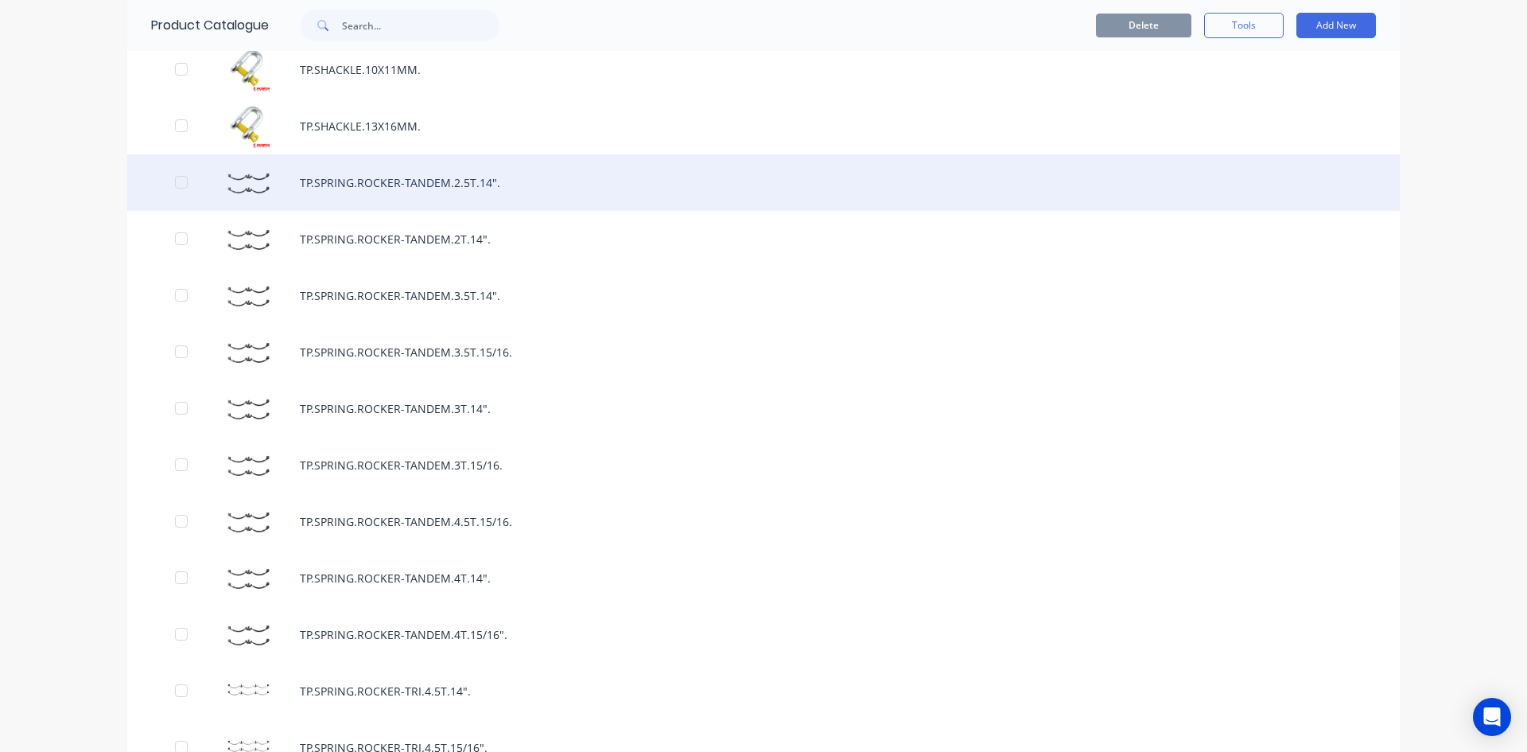
click at [484, 190] on div "TP.SPRING.ROCKER-TANDEM.2.5T.14"." at bounding box center [763, 182] width 1273 height 56
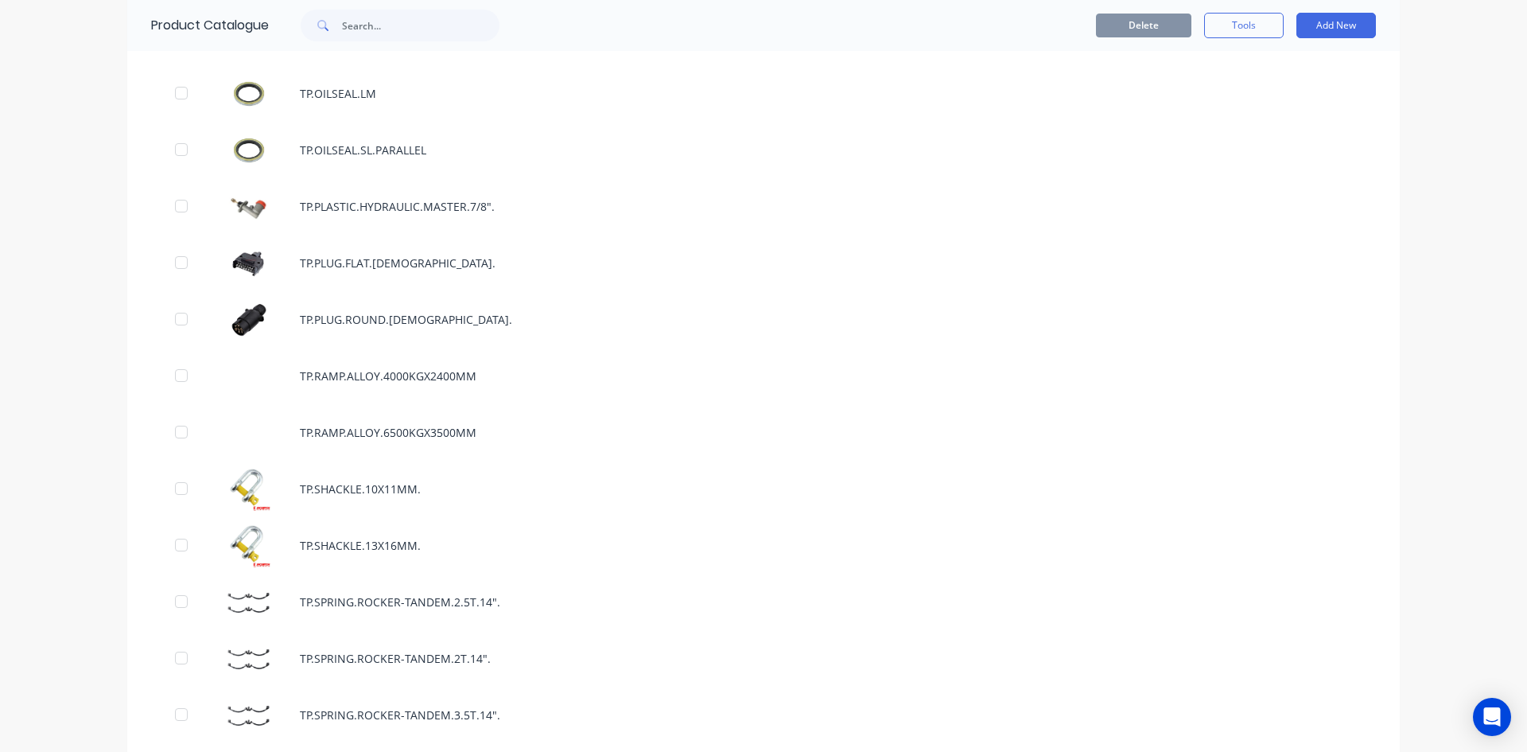
scroll to position [9228, 0]
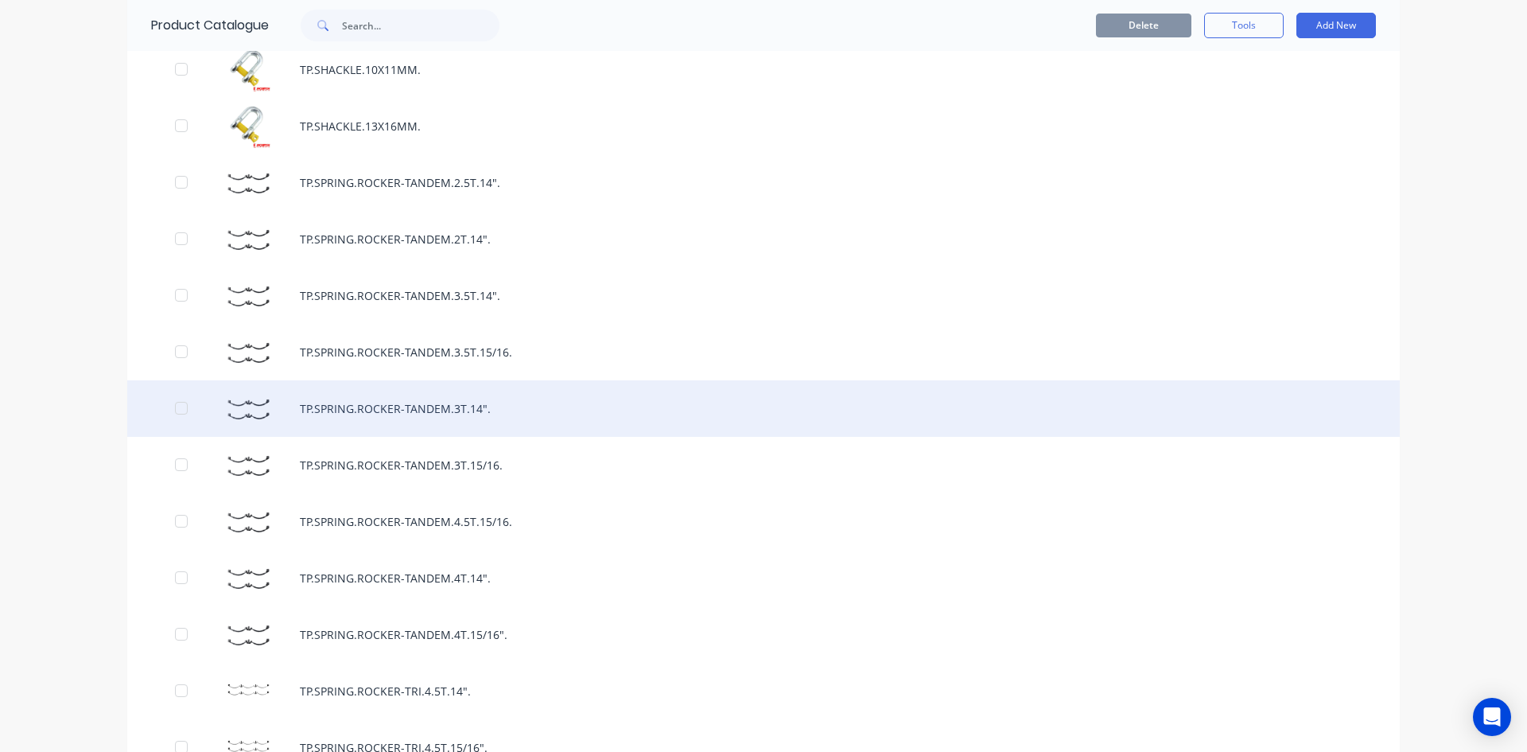
click at [487, 421] on div "TP.SPRING.ROCKER-TANDEM.3T.14"." at bounding box center [763, 408] width 1273 height 56
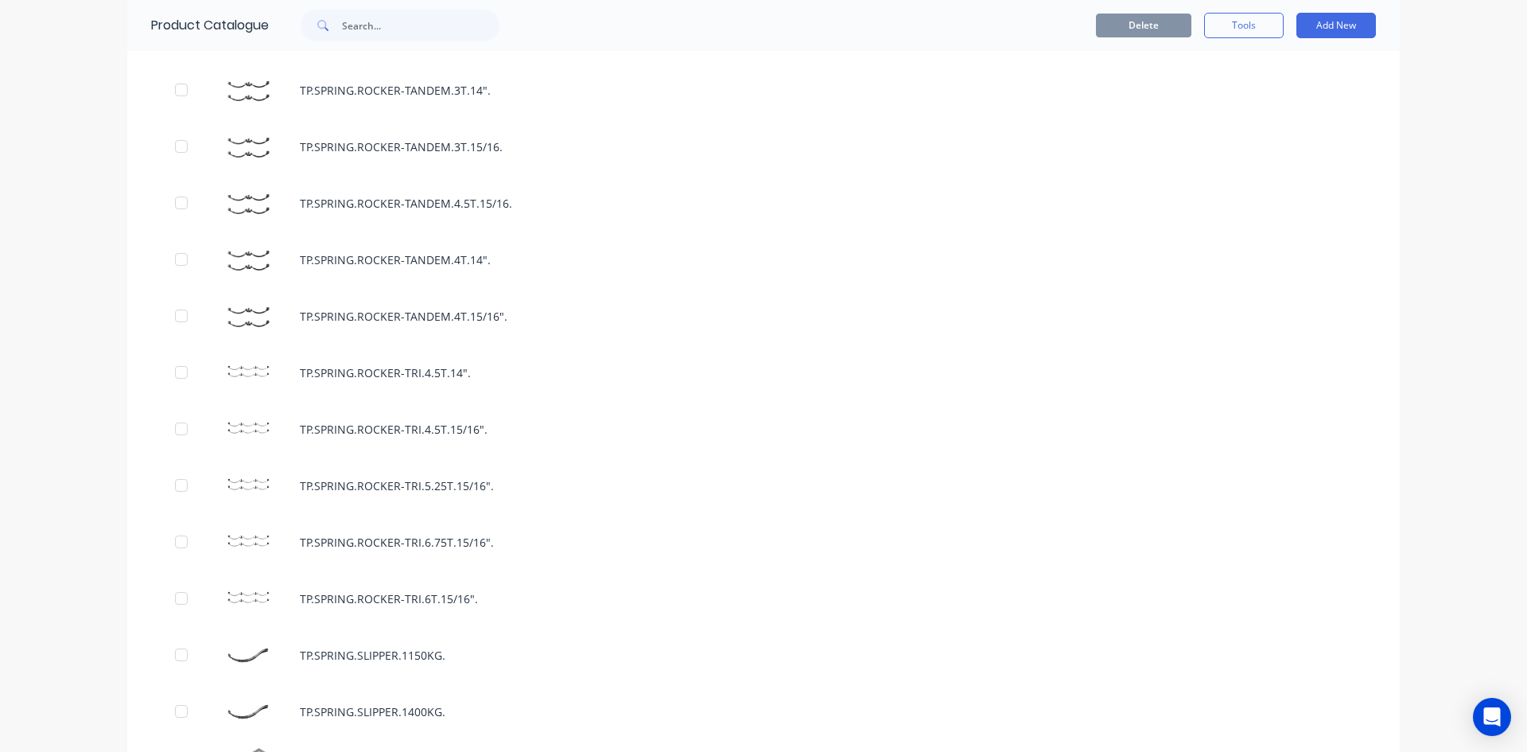
scroll to position [9466, 0]
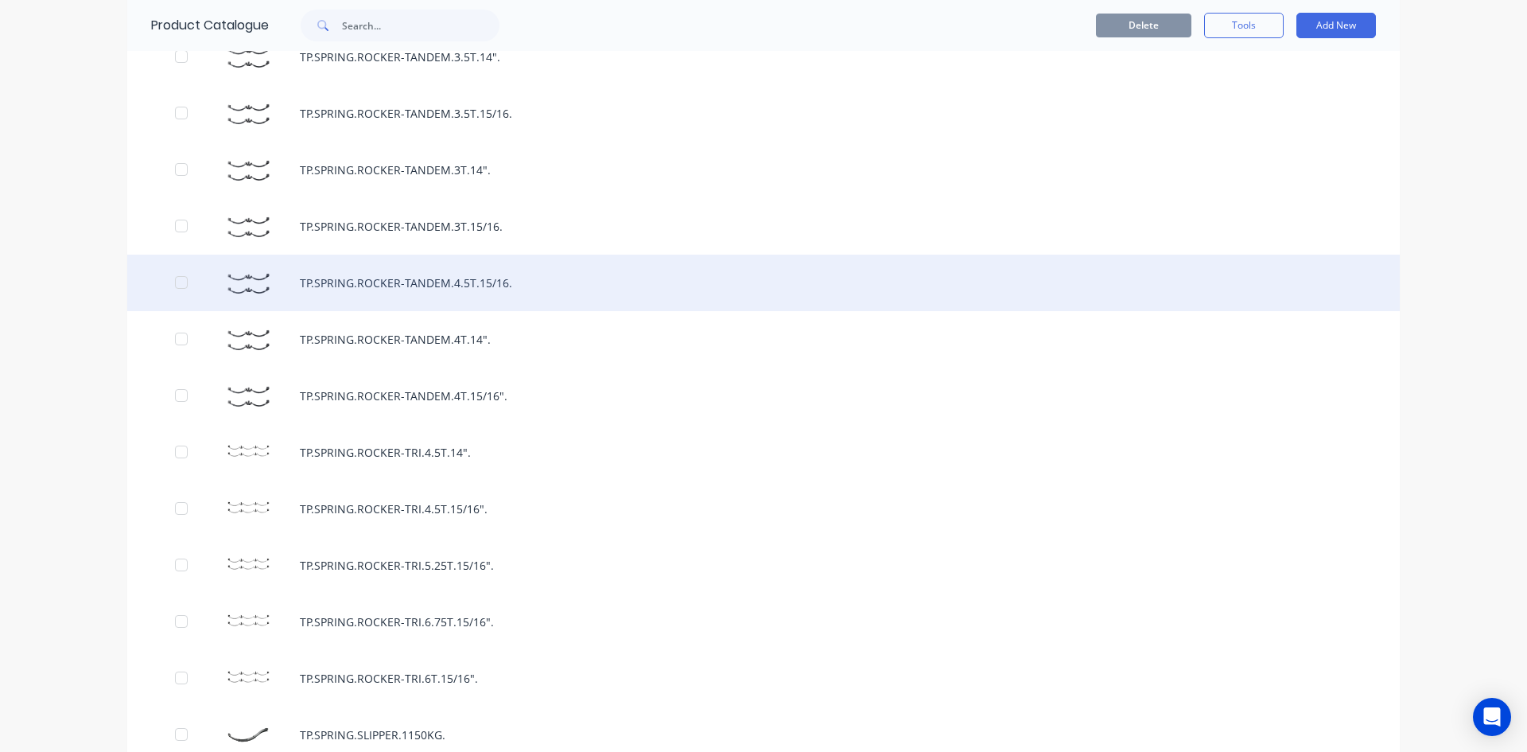
click at [477, 287] on div "TP.SPRING.ROCKER-TANDEM.4.5T.15/16." at bounding box center [763, 283] width 1273 height 56
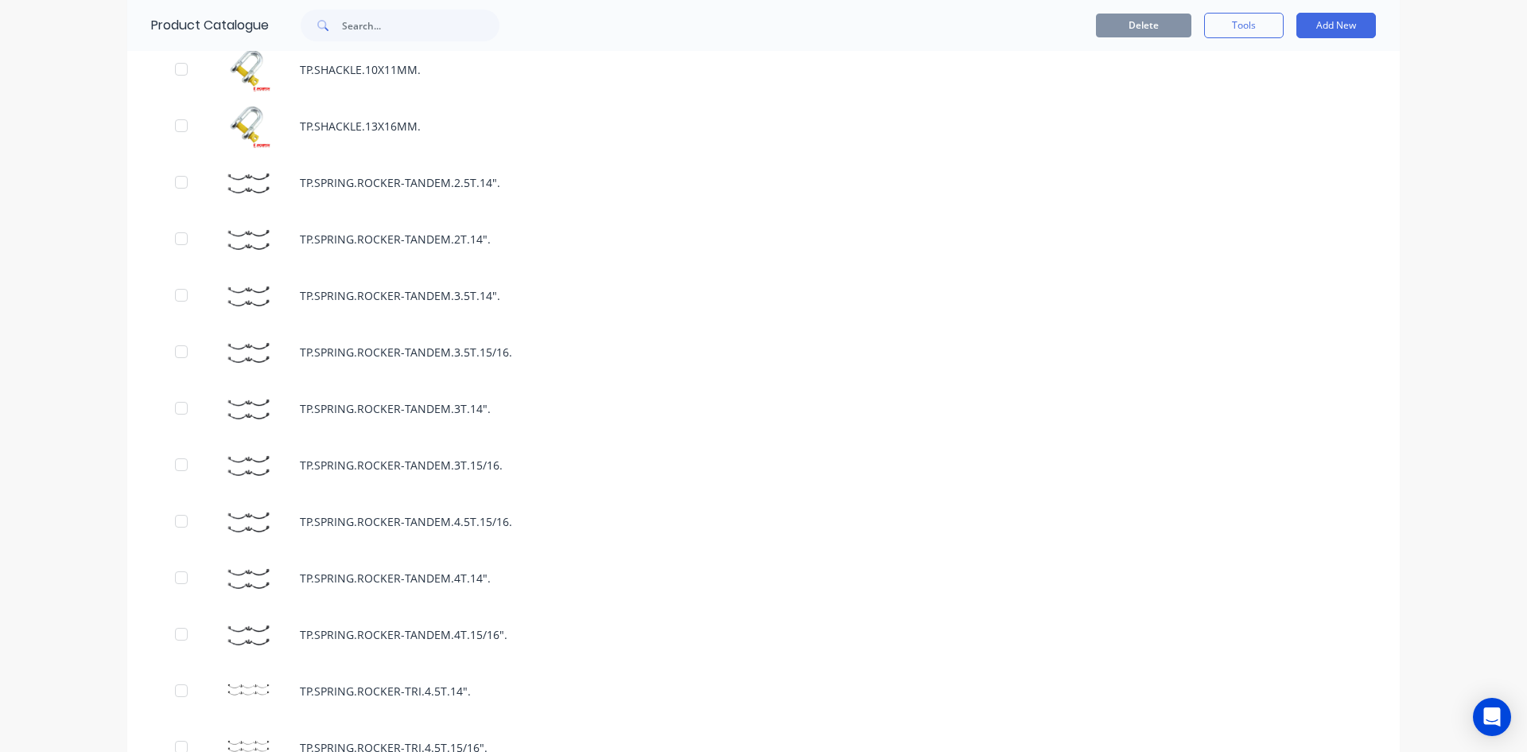
scroll to position [9307, 0]
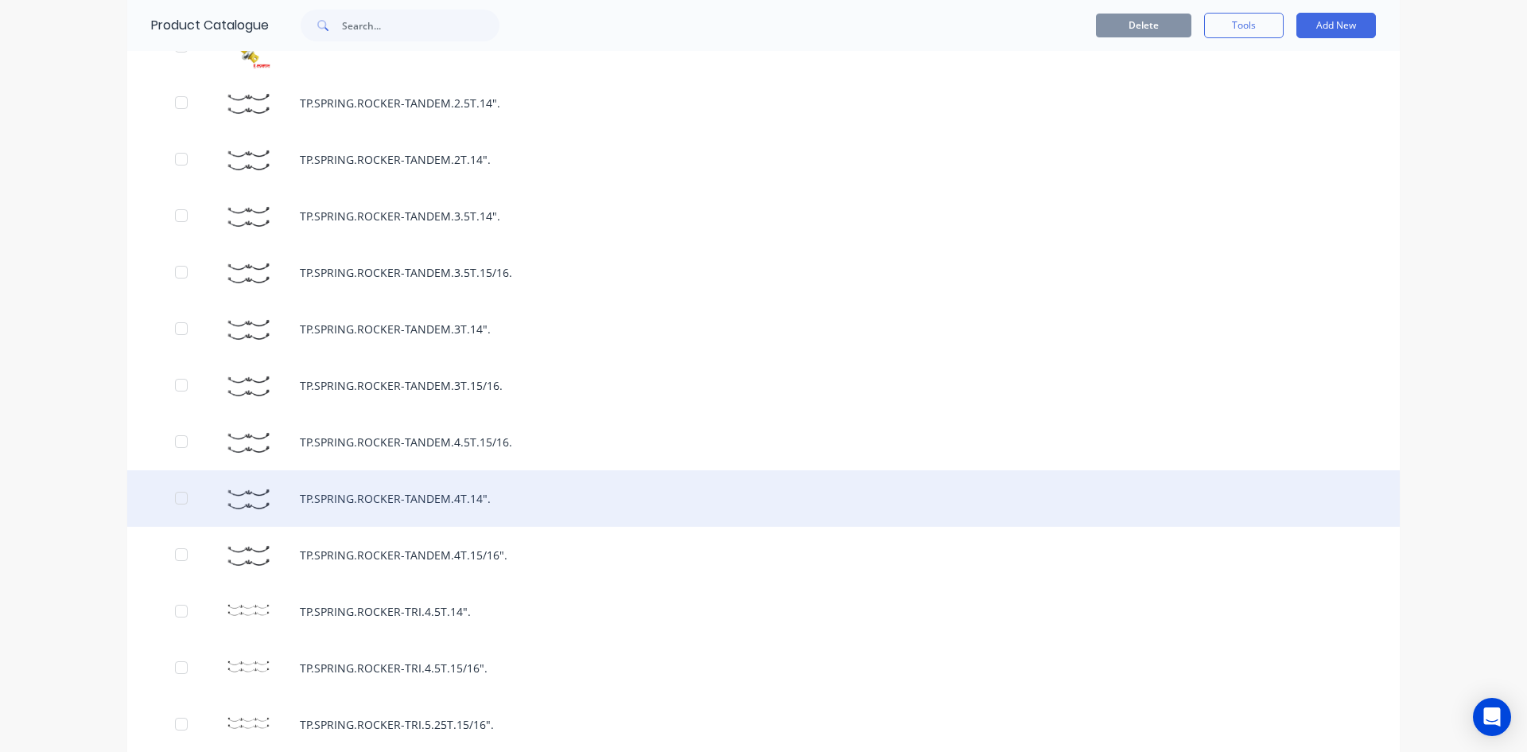
click at [515, 494] on div "TP.SPRING.ROCKER-TANDEM.4T.14"." at bounding box center [763, 498] width 1273 height 56
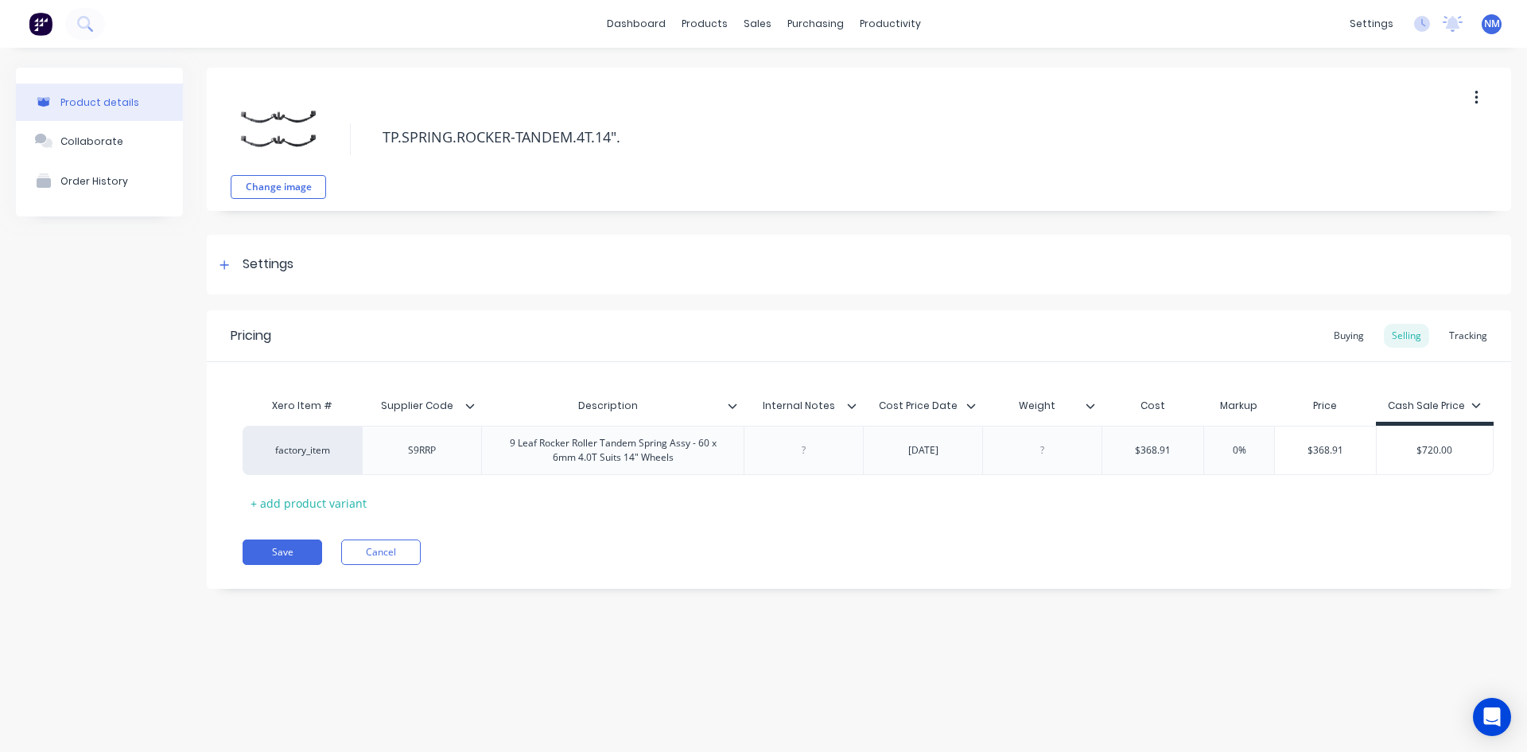
type textarea "x"
click at [731, 62] on link "Product Catalogue" at bounding box center [783, 76] width 211 height 32
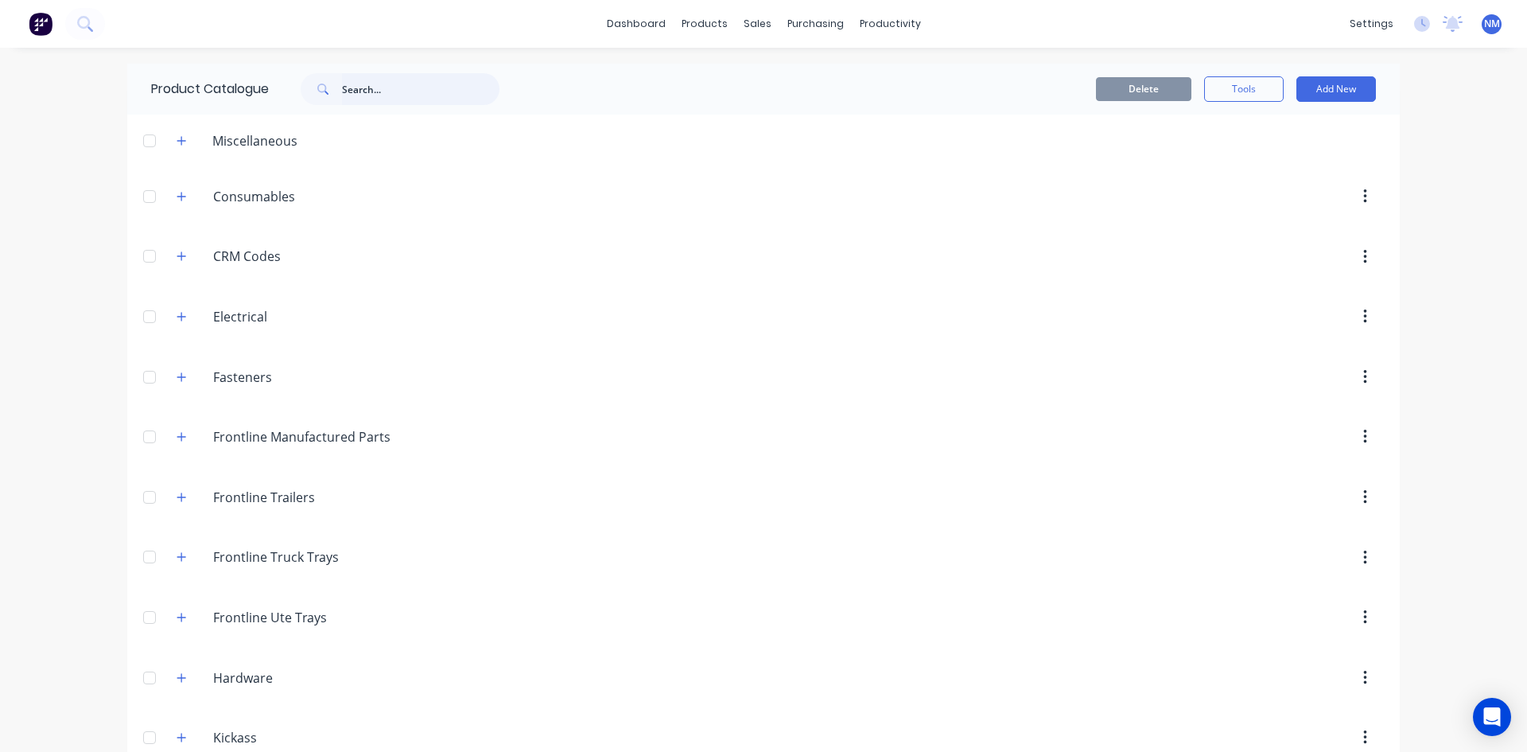
click at [391, 98] on input "text" at bounding box center [421, 89] width 158 height 32
type input "speaker"
drag, startPoint x: 399, startPoint y: 92, endPoint x: 0, endPoint y: 83, distance: 398.7
click at [0, 83] on div "dashboard products sales purchasing productivity dashboard products Product Cat…" at bounding box center [763, 376] width 1527 height 752
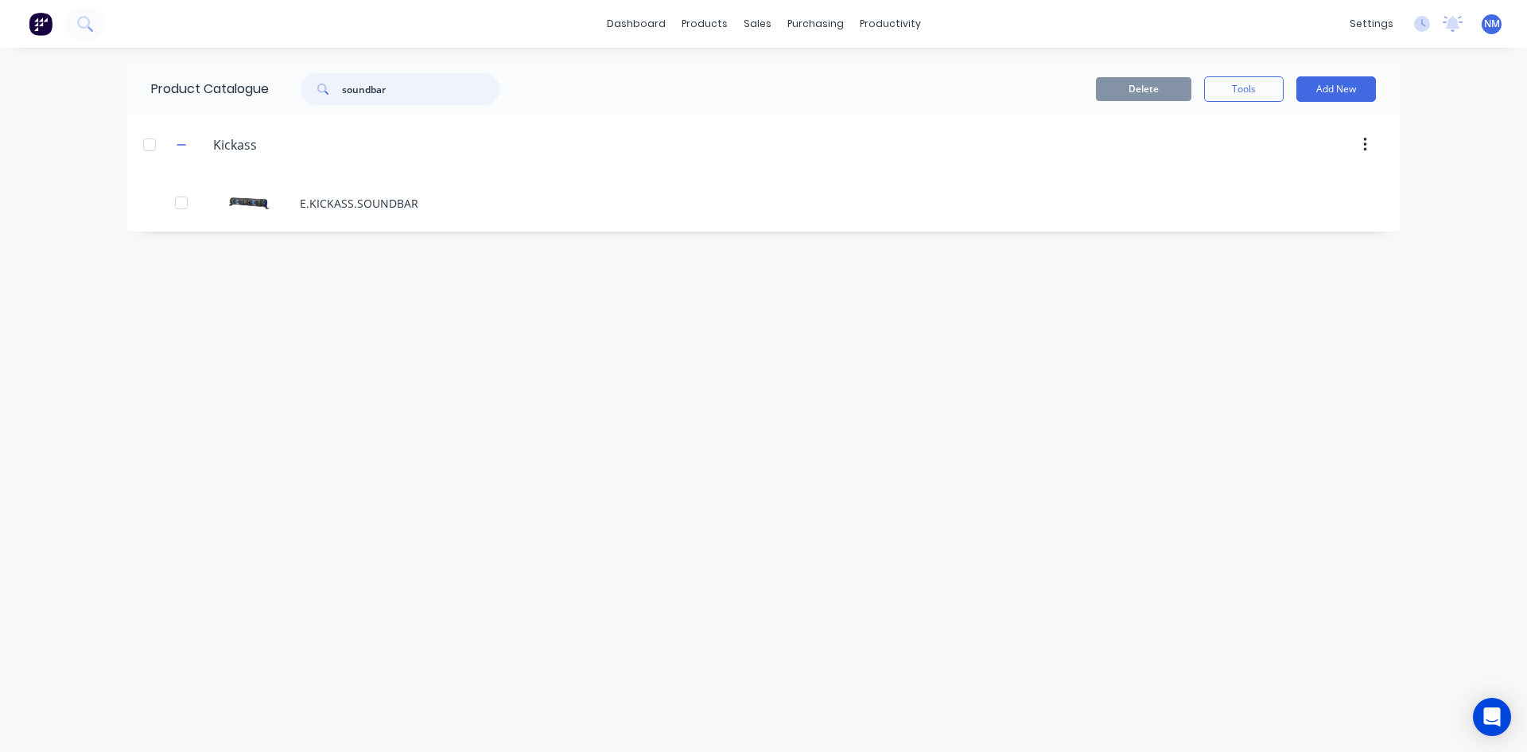
type input "soundbar"
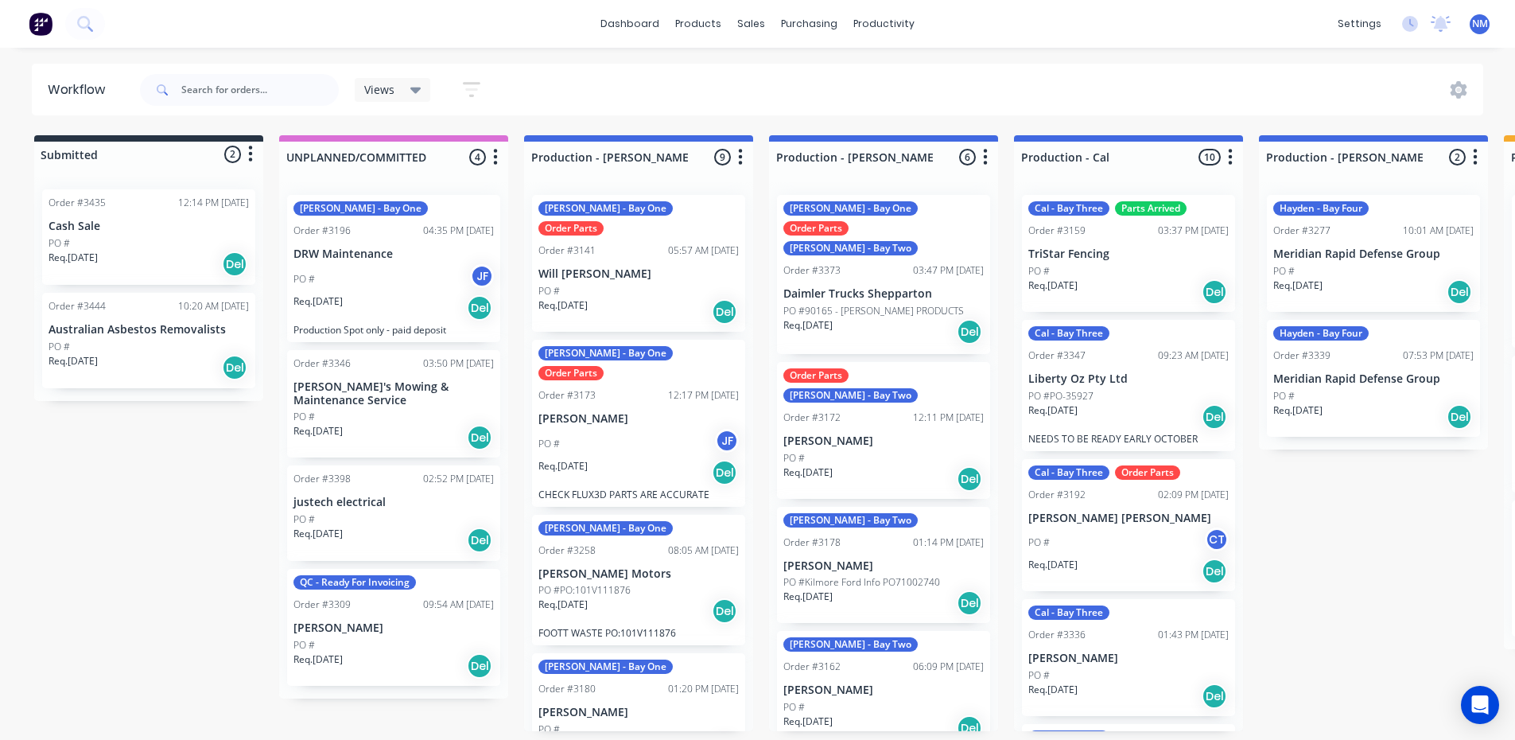
scroll to position [812, 0]
